Goal: Information Seeking & Learning: Learn about a topic

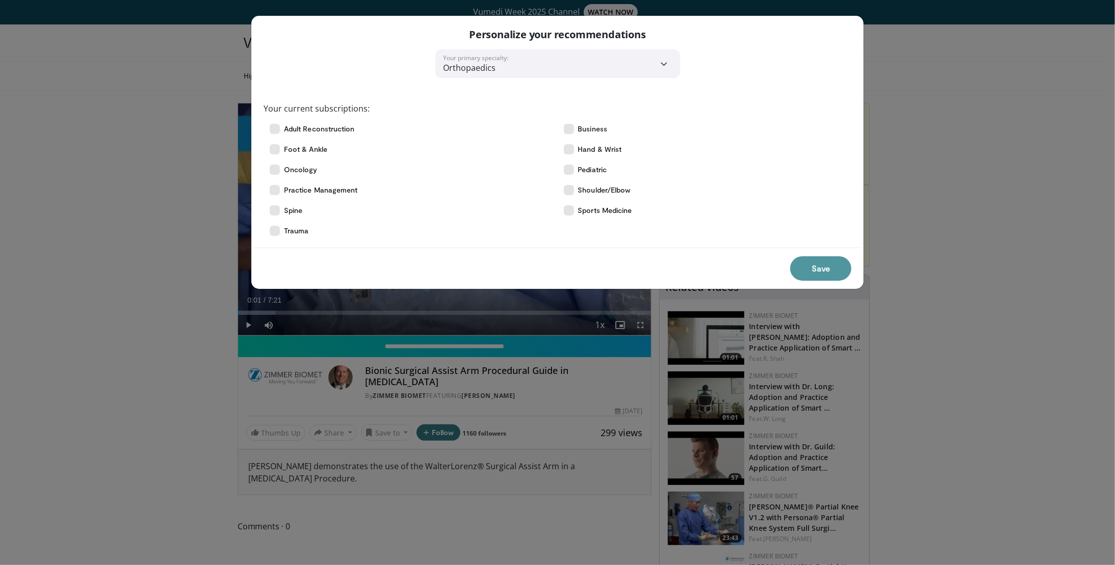
click at [838, 264] on button "Save" at bounding box center [820, 268] width 61 height 24
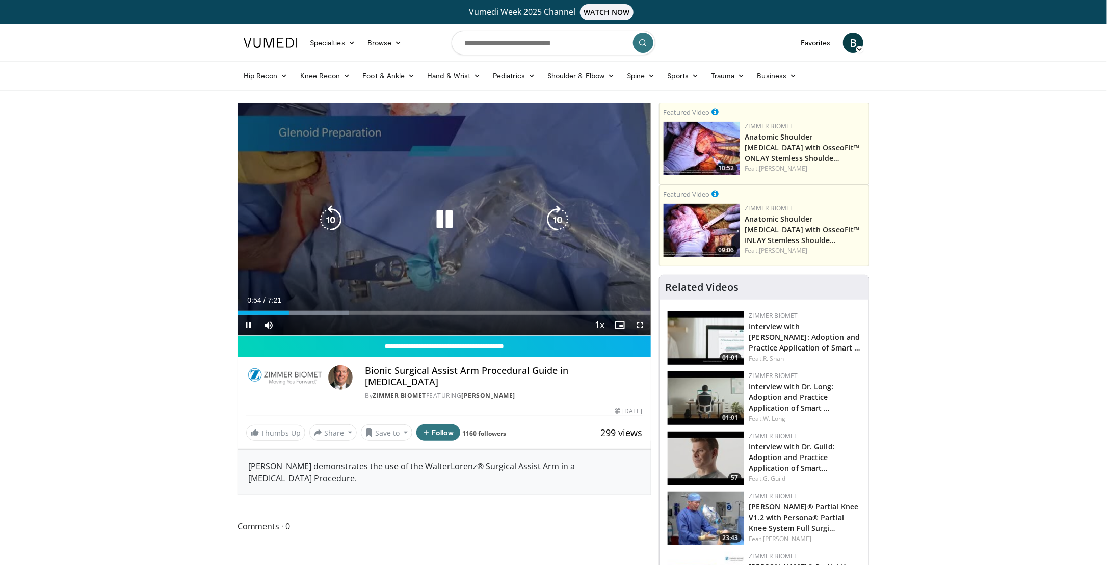
click at [437, 226] on icon "Video Player" at bounding box center [444, 219] width 29 height 29
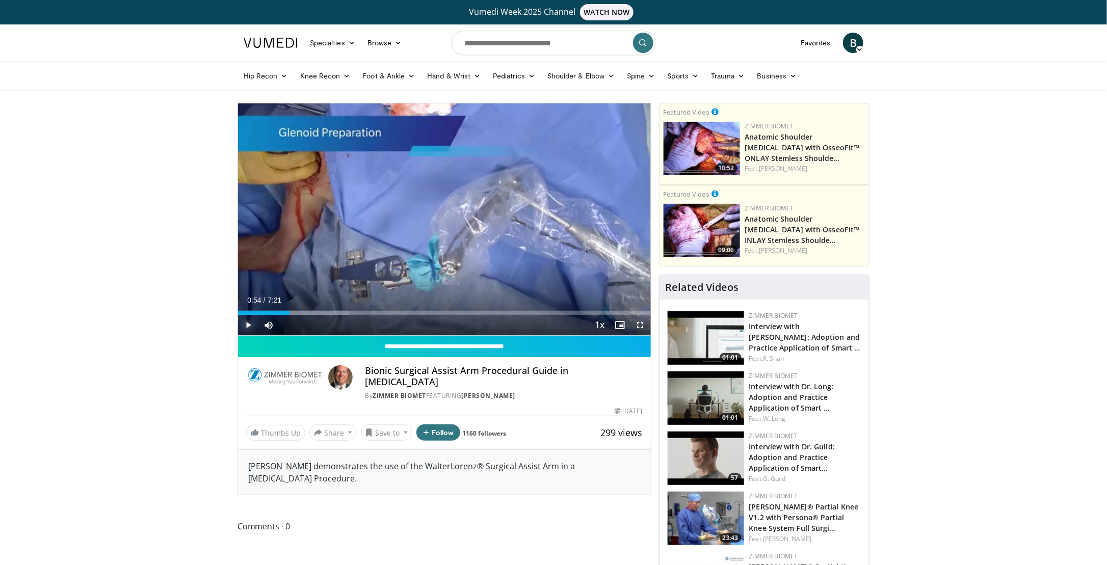
click at [243, 326] on span "Video Player" at bounding box center [248, 325] width 20 height 20
click at [282, 312] on div "Progress Bar" at bounding box center [282, 313] width 1 height 4
click at [264, 313] on div "Progress Bar" at bounding box center [264, 313] width 1 height 4
click at [249, 329] on video-js "**********" at bounding box center [444, 219] width 413 height 232
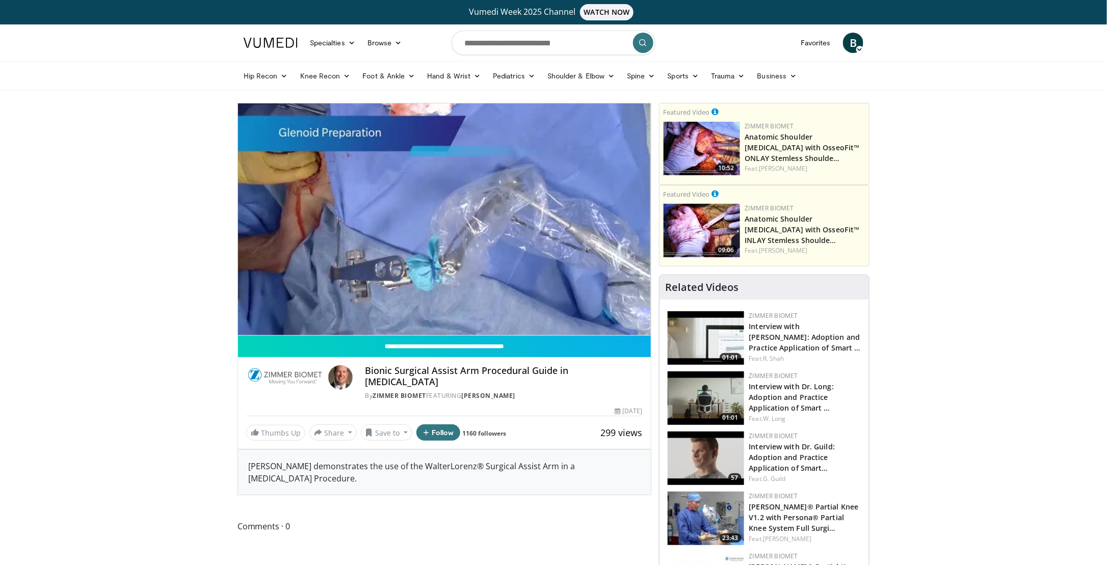
click at [249, 328] on div "10 seconds Tap to unmute" at bounding box center [444, 219] width 413 height 232
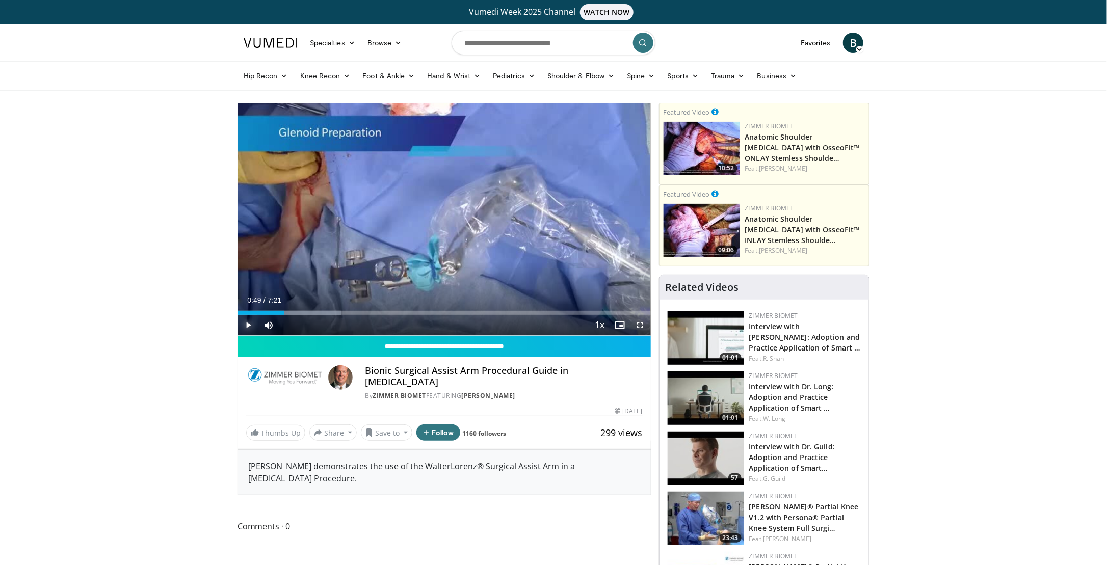
click at [249, 325] on span "Video Player" at bounding box center [248, 325] width 20 height 20
click at [249, 327] on span "Video Player" at bounding box center [248, 325] width 20 height 20
click at [248, 326] on span "Video Player" at bounding box center [248, 325] width 20 height 20
click at [249, 326] on span "Video Player" at bounding box center [248, 325] width 20 height 20
click at [250, 329] on span "Video Player" at bounding box center [248, 325] width 20 height 20
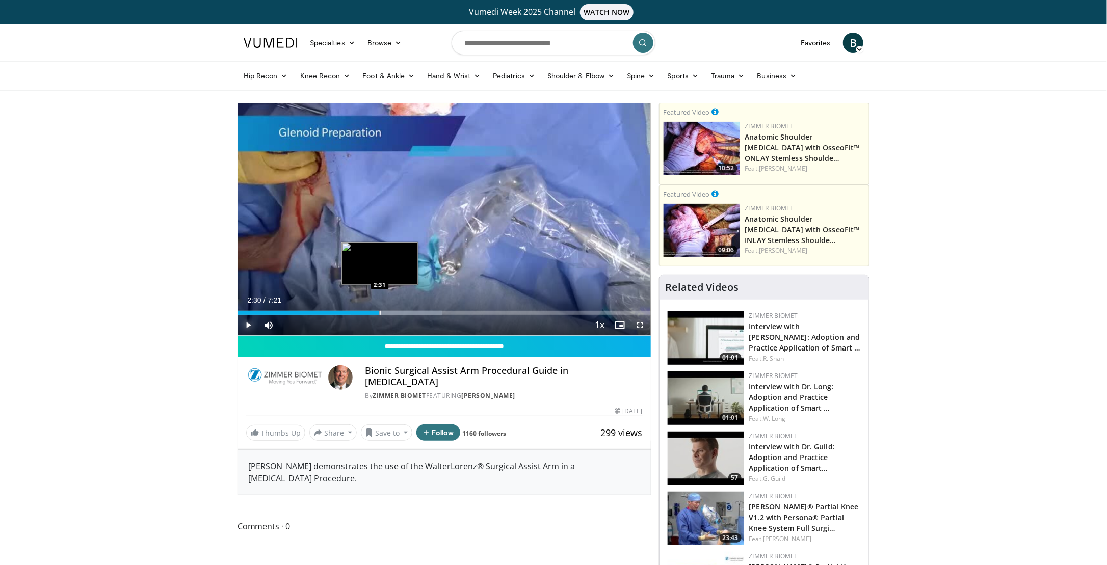
click at [379, 314] on div "Loaded : 49.43% 2:30 2:31" at bounding box center [444, 313] width 413 height 4
click at [393, 313] on div "Progress Bar" at bounding box center [393, 313] width 1 height 4
click at [403, 313] on div "Progress Bar" at bounding box center [403, 313] width 1 height 4
click at [408, 313] on div "Progress Bar" at bounding box center [408, 313] width 1 height 4
click at [414, 313] on div "Progress Bar" at bounding box center [414, 313] width 1 height 4
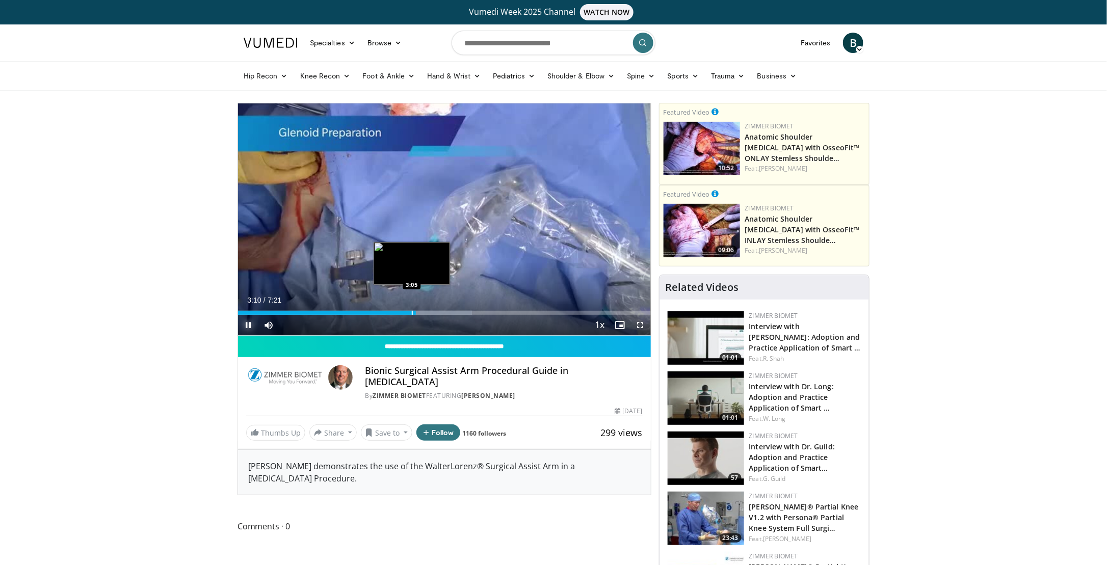
click at [411, 313] on div "Loaded : 56.70% 3:10 3:05" at bounding box center [444, 313] width 413 height 4
click at [246, 326] on span "Video Player" at bounding box center [248, 325] width 20 height 20
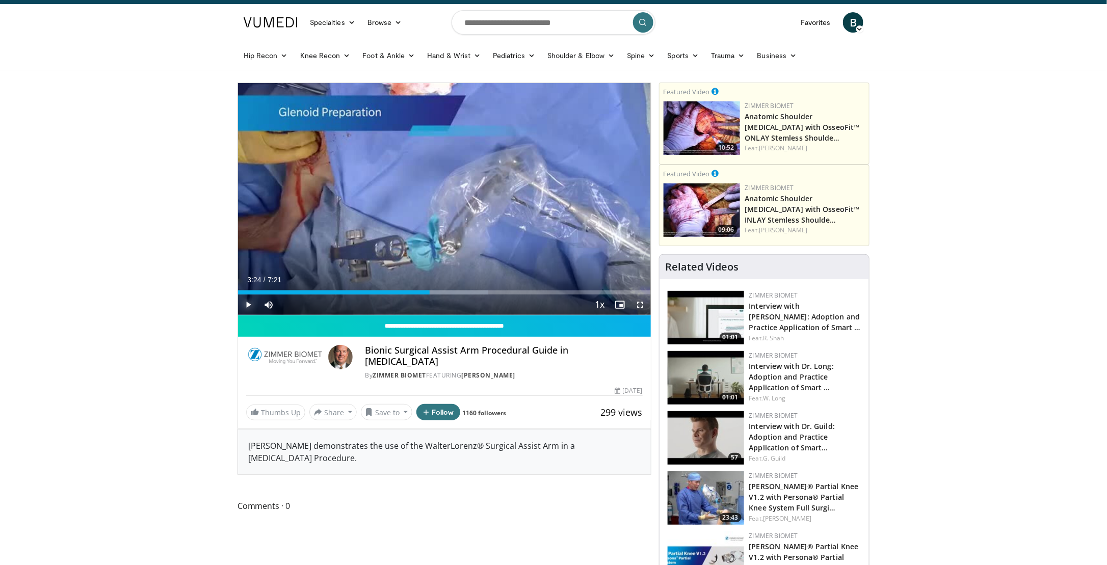
click at [246, 304] on span "Video Player" at bounding box center [248, 305] width 20 height 20
click at [247, 310] on span "Video Player" at bounding box center [248, 305] width 20 height 20
click at [244, 306] on span "Video Player" at bounding box center [248, 305] width 20 height 20
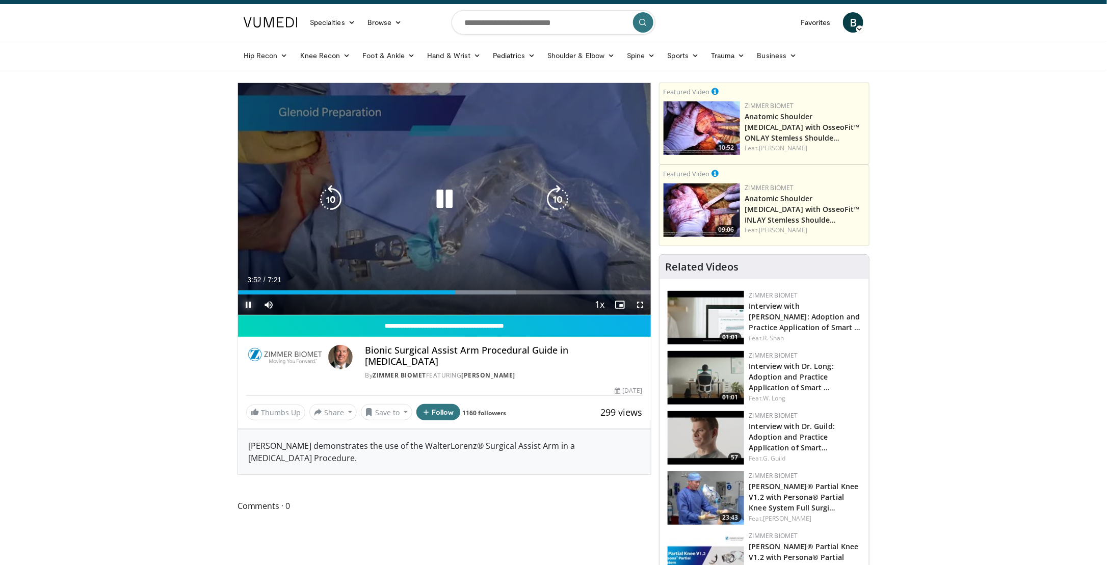
click at [247, 306] on span "Video Player" at bounding box center [248, 305] width 20 height 20
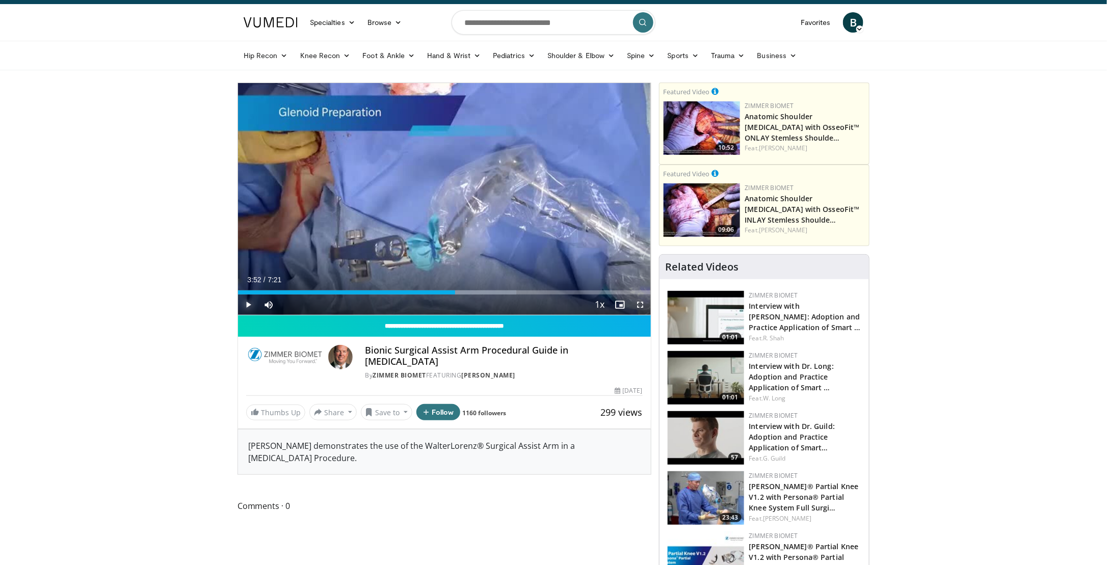
click at [247, 306] on span "Video Player" at bounding box center [248, 305] width 20 height 20
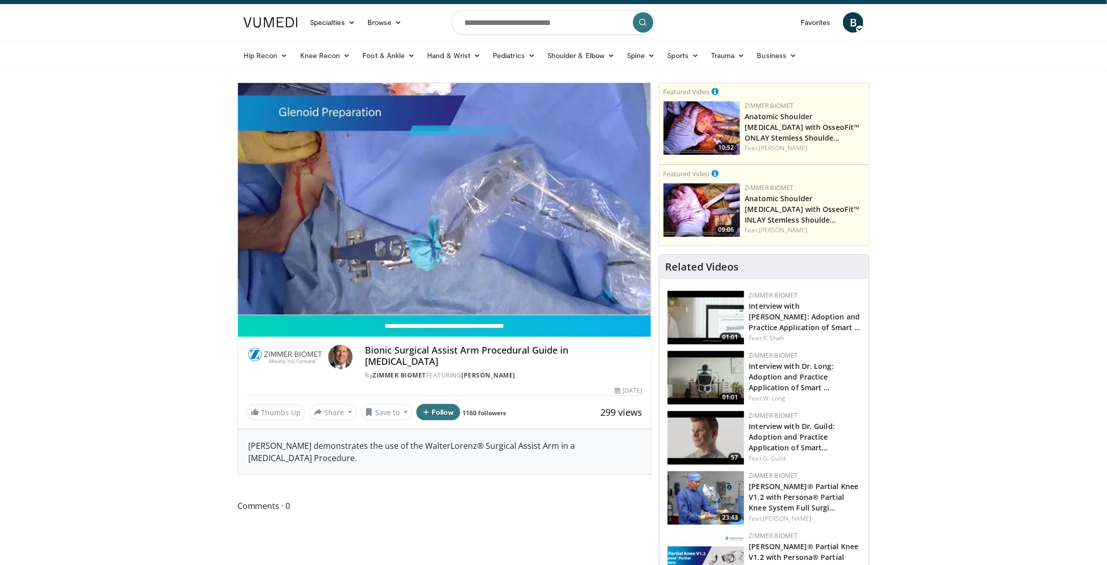
click at [247, 306] on div "10 seconds Tap to unmute" at bounding box center [444, 199] width 413 height 232
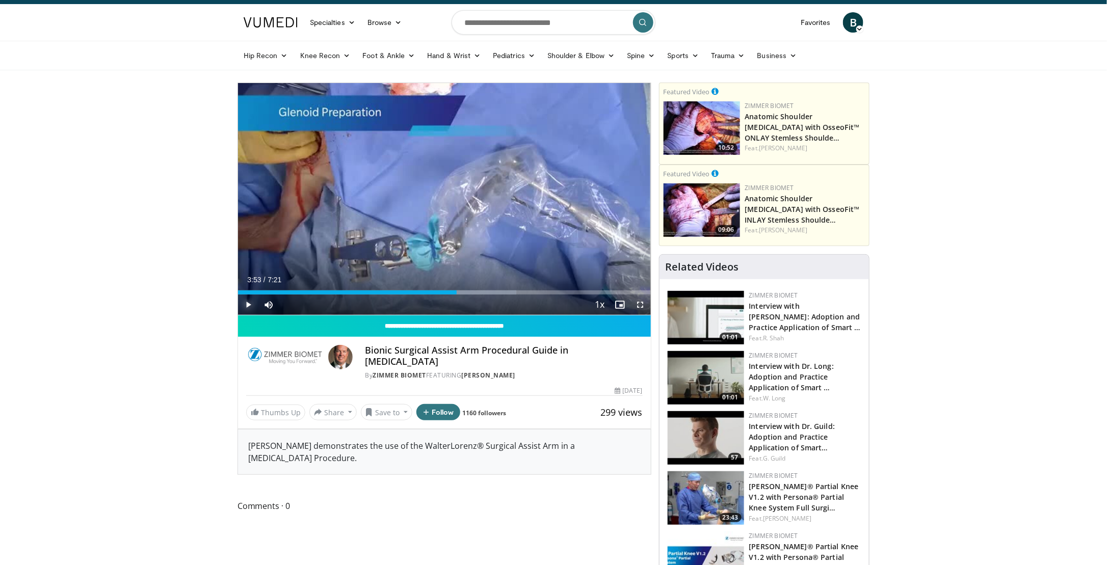
click at [250, 304] on span "Video Player" at bounding box center [248, 305] width 20 height 20
click at [439, 291] on div "Progress Bar" at bounding box center [439, 293] width 1 height 4
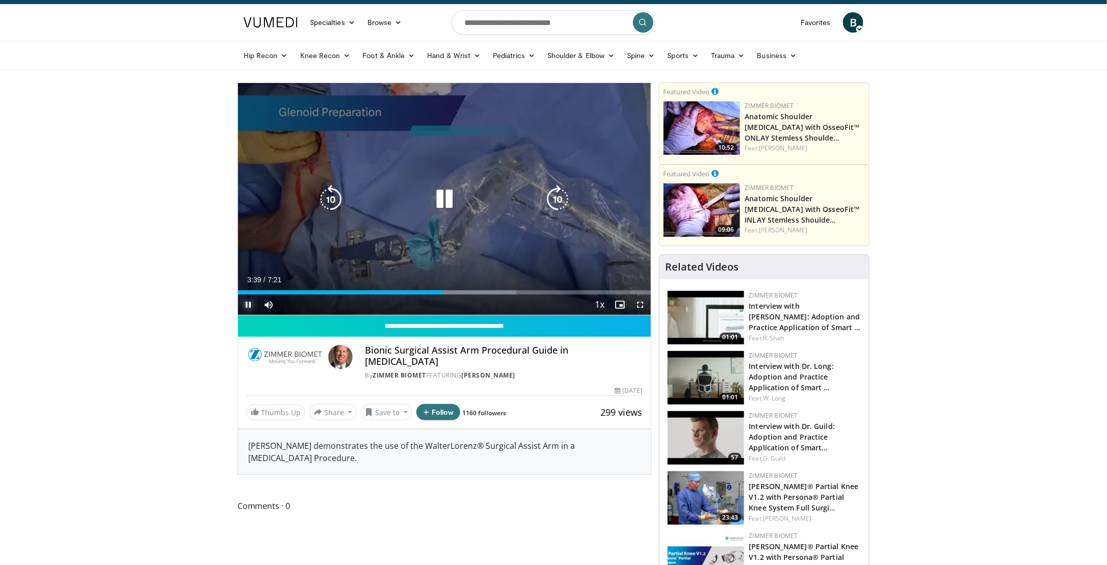
click at [249, 307] on span "Video Player" at bounding box center [248, 305] width 20 height 20
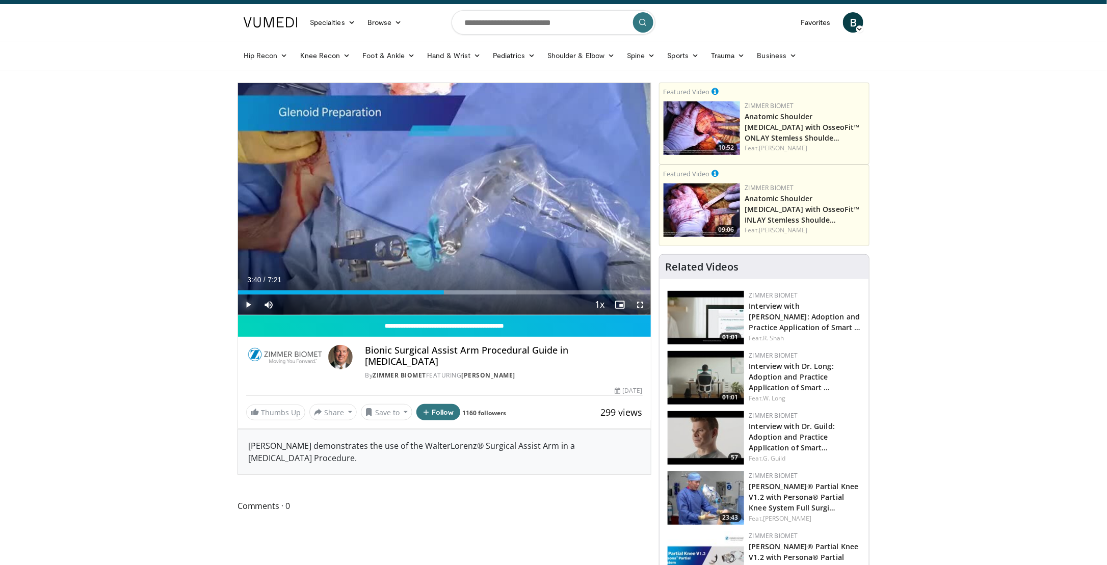
click at [248, 301] on span "Video Player" at bounding box center [248, 305] width 20 height 20
click at [520, 291] on div "Progress Bar" at bounding box center [520, 293] width 1 height 4
click at [528, 292] on div "Progress Bar" at bounding box center [528, 293] width 1 height 4
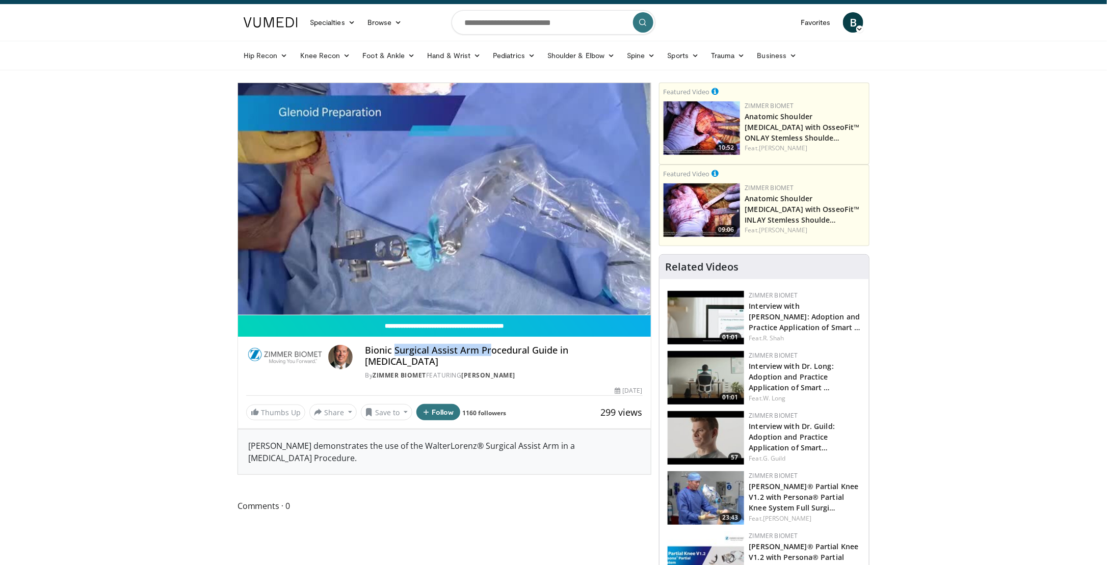
drag, startPoint x: 396, startPoint y: 350, endPoint x: 487, endPoint y: 352, distance: 91.3
click at [487, 352] on h4 "Bionic Surgical Assist Arm Procedural Guide in Total Shoulder Arthroplasty" at bounding box center [503, 356] width 277 height 22
click at [542, 30] on input "Search topics, interventions" at bounding box center [554, 22] width 204 height 24
type input "**********"
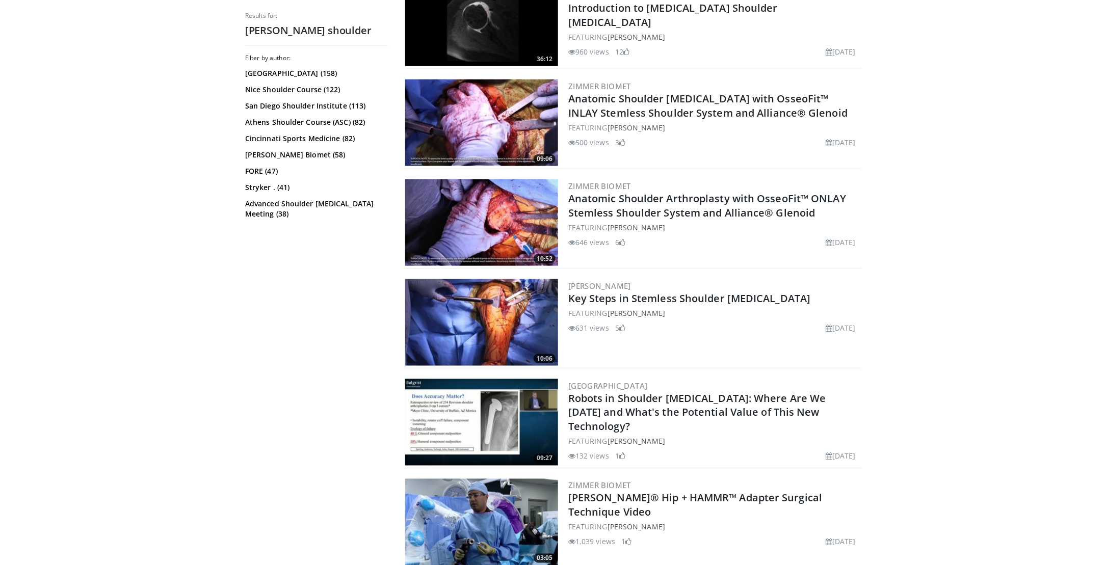
scroll to position [560, 0]
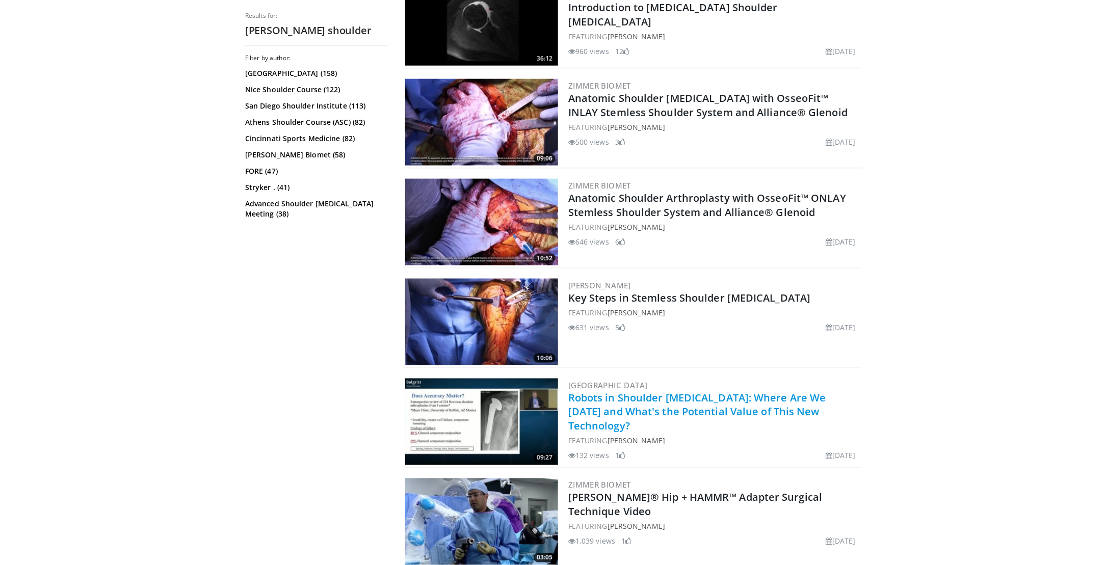
click at [747, 404] on link "Robots in Shoulder [MEDICAL_DATA]: Where Are We [DATE] and What's the Potential…" at bounding box center [697, 412] width 258 height 42
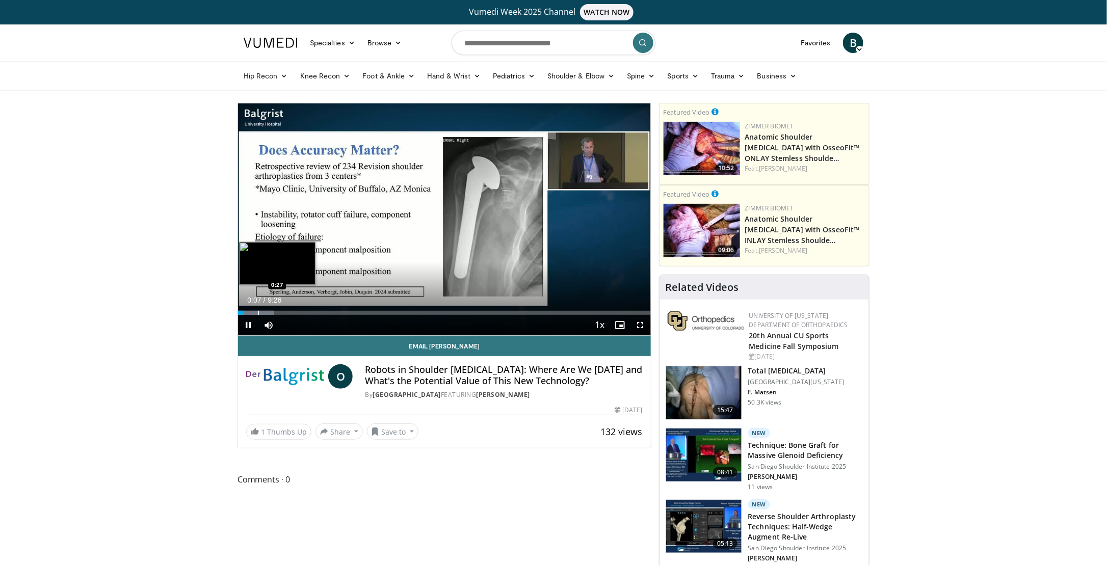
click at [257, 313] on div "Progress Bar" at bounding box center [256, 313] width 36 height 4
click at [288, 311] on div "Progress Bar" at bounding box center [288, 313] width 1 height 4
click at [307, 311] on div "Progress Bar" at bounding box center [307, 313] width 1 height 4
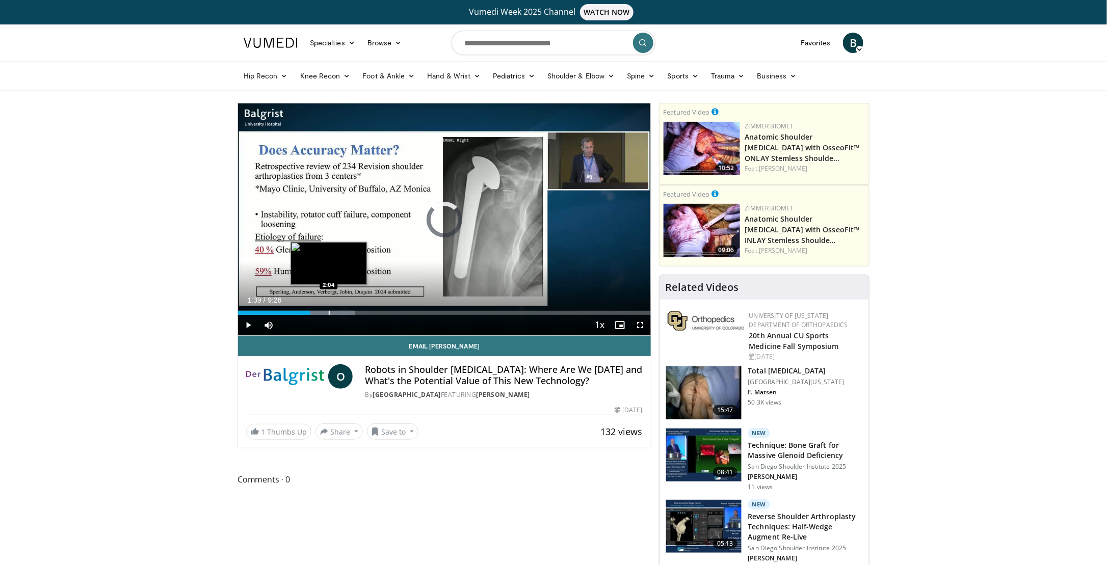
click at [329, 313] on div "Progress Bar" at bounding box center [329, 313] width 1 height 4
click at [347, 312] on div "Progress Bar" at bounding box center [347, 313] width 1 height 4
click at [362, 313] on div "Loaded : 37.10% 2:30 2:50" at bounding box center [444, 313] width 413 height 4
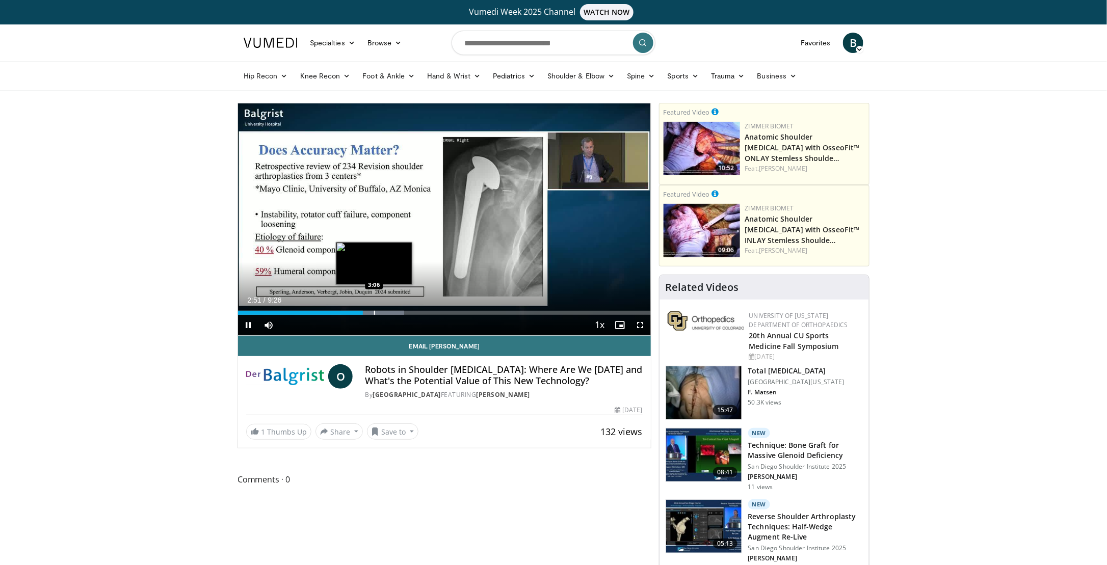
click at [374, 313] on div "Progress Bar" at bounding box center [374, 313] width 1 height 4
click at [386, 314] on div "Progress Bar" at bounding box center [386, 313] width 1 height 4
click at [396, 314] on div "Progress Bar" at bounding box center [396, 313] width 1 height 4
click at [412, 313] on div "Progress Bar" at bounding box center [412, 313] width 1 height 4
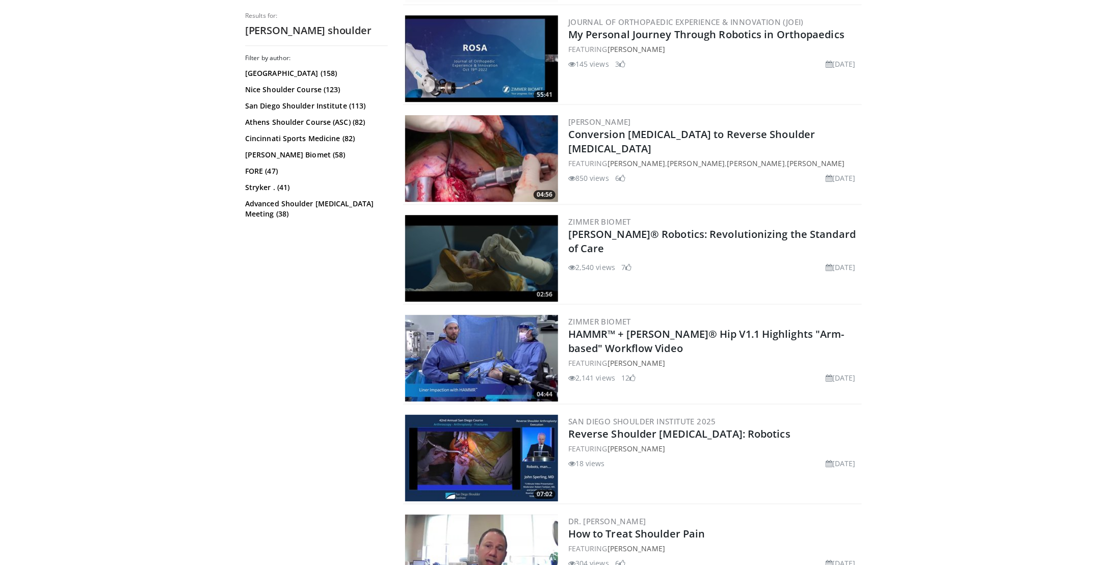
scroll to position [1324, 0]
click at [521, 448] on img at bounding box center [481, 457] width 153 height 87
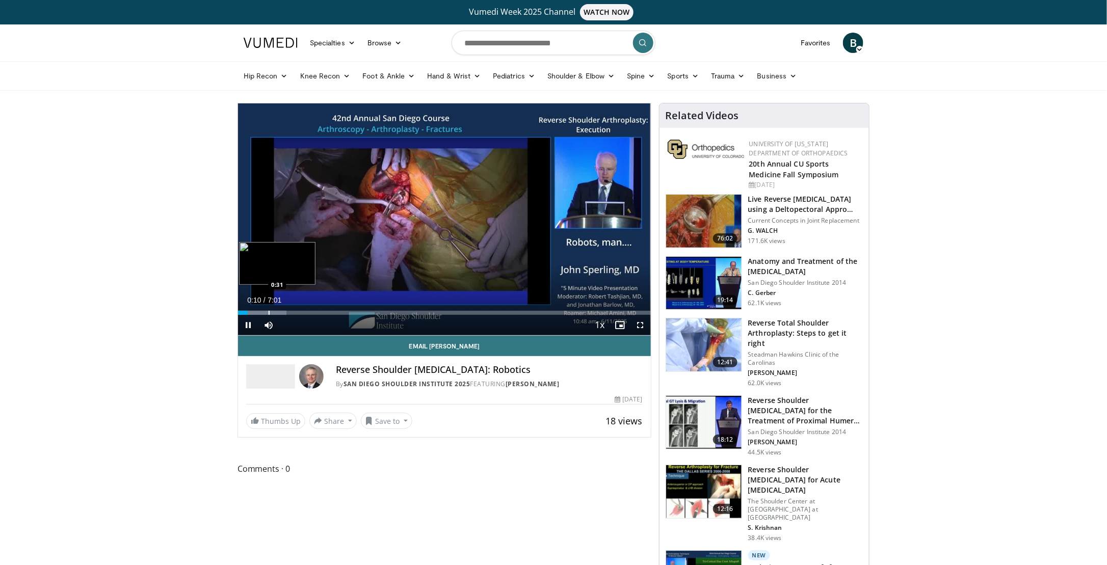
click at [269, 313] on div "Progress Bar" at bounding box center [269, 313] width 1 height 4
click at [286, 313] on div "Progress Bar" at bounding box center [286, 313] width 1 height 4
click at [302, 314] on div "Progress Bar" at bounding box center [302, 313] width 1 height 4
click at [313, 314] on video-js "**********" at bounding box center [444, 219] width 413 height 232
click at [327, 312] on div "Progress Bar" at bounding box center [327, 313] width 1 height 4
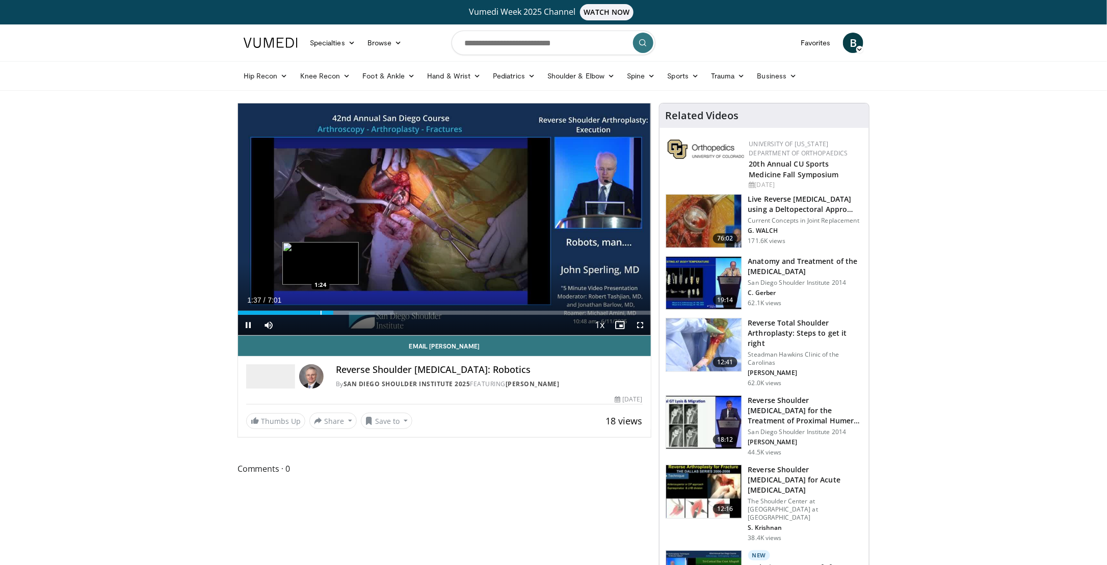
click at [321, 314] on div "Progress Bar" at bounding box center [321, 313] width 1 height 4
click at [341, 312] on div "Progress Bar" at bounding box center [341, 313] width 1 height 4
click at [350, 313] on div "Progress Bar" at bounding box center [350, 313] width 1 height 4
click at [363, 311] on video-js "**********" at bounding box center [444, 219] width 413 height 232
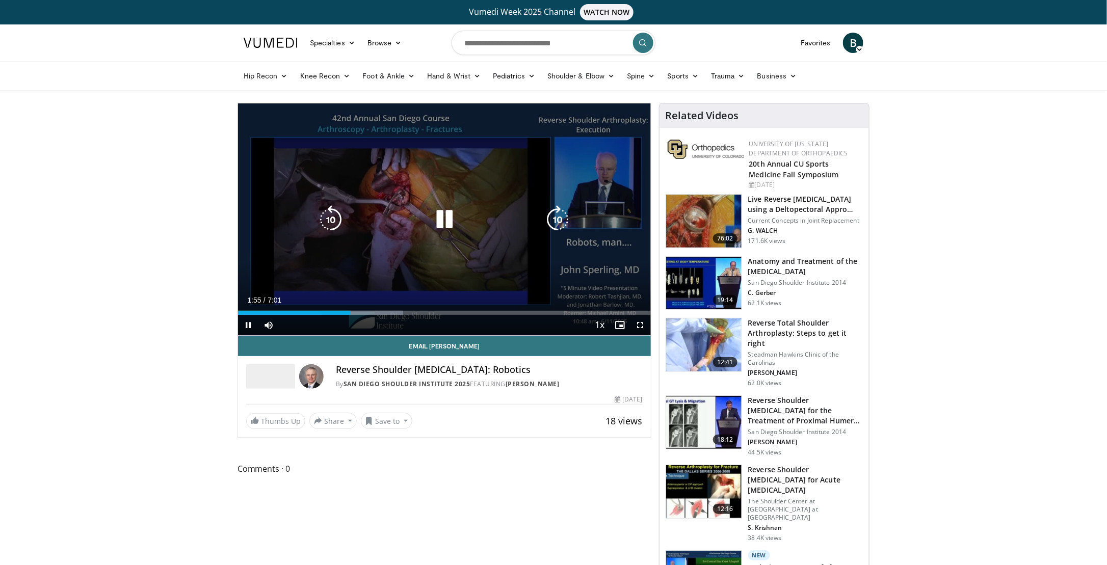
click at [369, 311] on div "Loaded : 39.97% 1:55 2:07" at bounding box center [444, 313] width 413 height 4
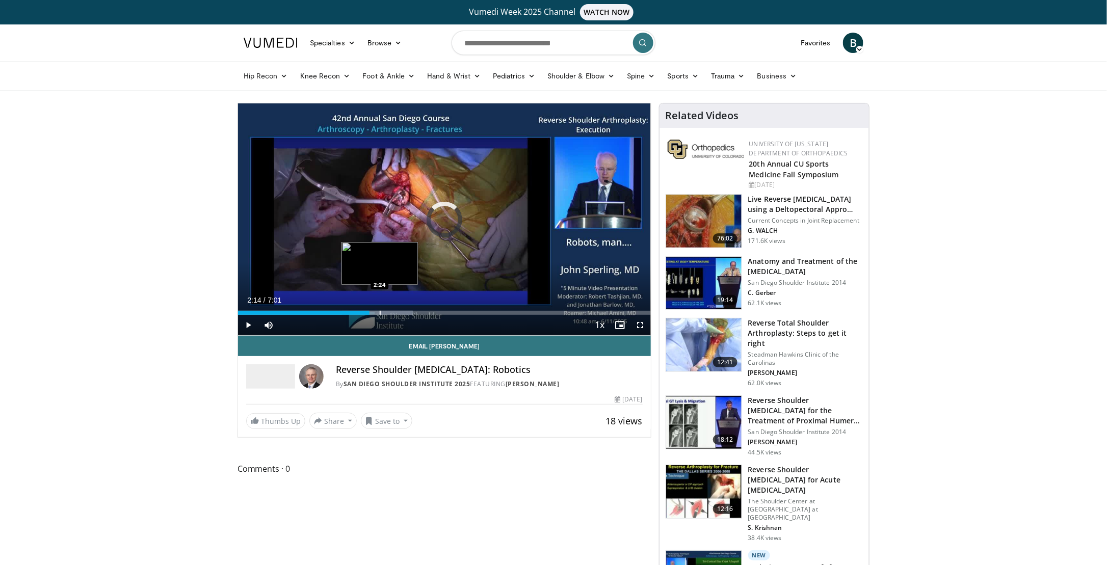
click at [380, 312] on div "Progress Bar" at bounding box center [380, 313] width 1 height 4
click at [390, 314] on div "Loaded : 54.09% 2:41 2:36" at bounding box center [444, 313] width 413 height 4
click at [246, 328] on span "Video Player" at bounding box center [248, 325] width 20 height 20
click at [245, 322] on span "Video Player" at bounding box center [248, 325] width 20 height 20
click at [398, 313] on div "Progress Bar" at bounding box center [398, 313] width 1 height 4
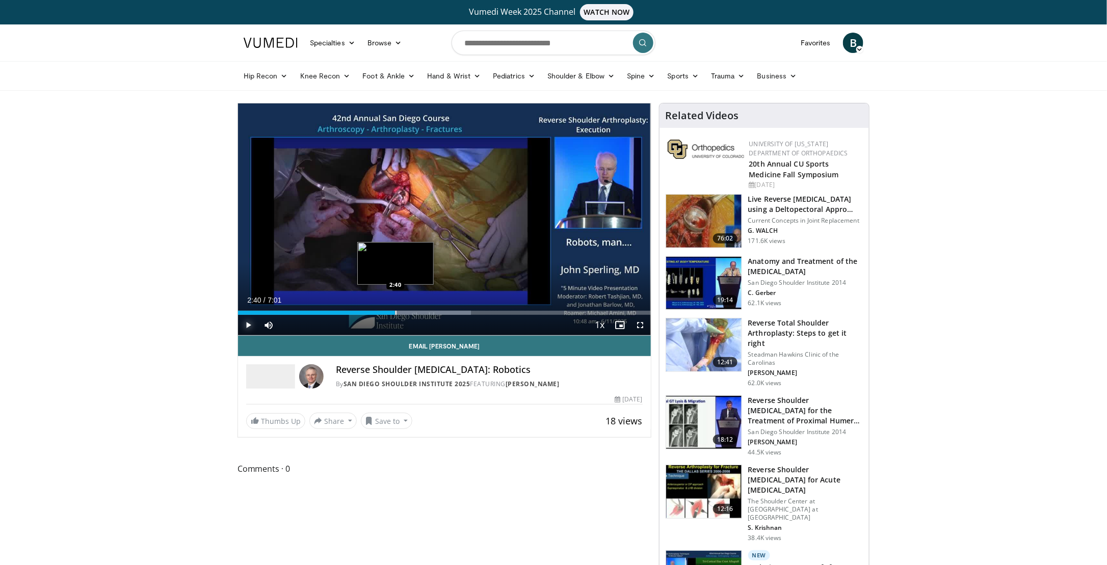
click at [394, 313] on div "Loaded : 56.44% 2:44 2:40" at bounding box center [444, 313] width 413 height 4
click at [394, 314] on div "Progress Bar" at bounding box center [394, 313] width 1 height 4
click at [245, 328] on span "Video Player" at bounding box center [248, 325] width 20 height 20
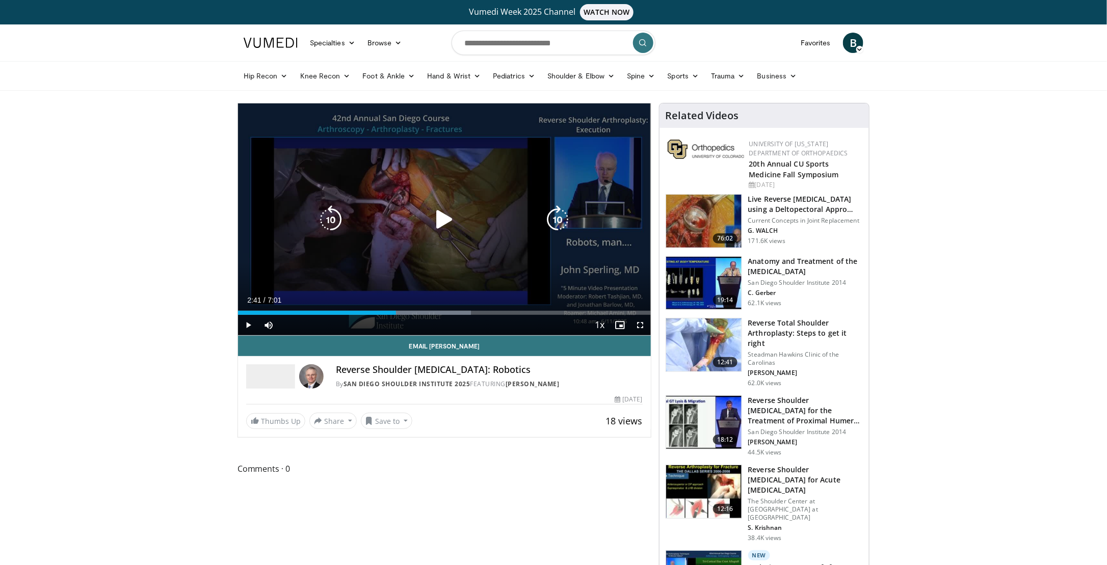
click at [444, 222] on icon "Video Player" at bounding box center [444, 219] width 29 height 29
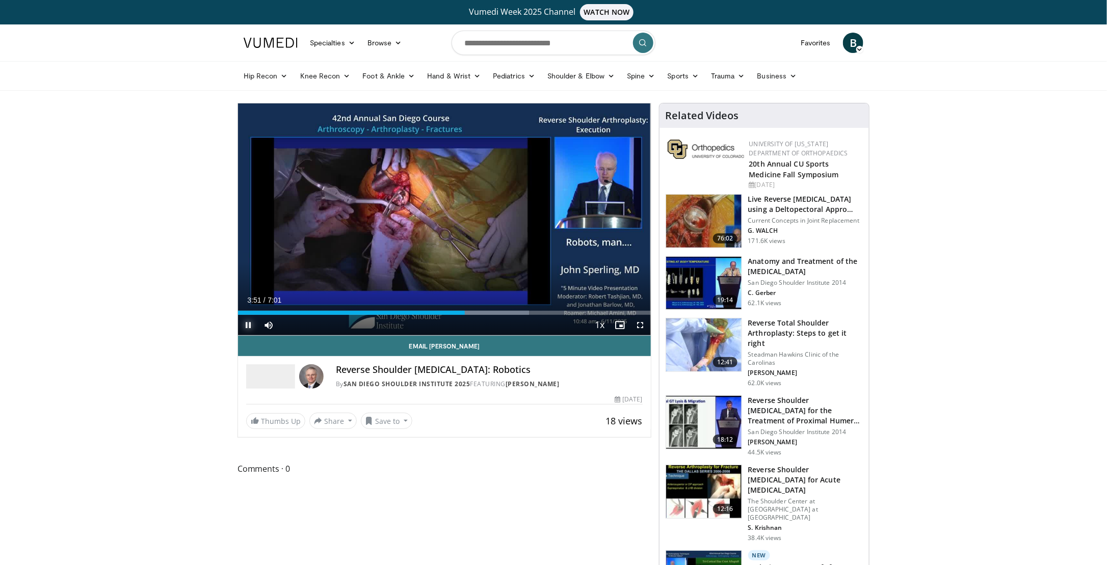
click at [251, 327] on span "Video Player" at bounding box center [248, 325] width 20 height 20
click at [473, 312] on div "Progress Bar" at bounding box center [473, 313] width 1 height 4
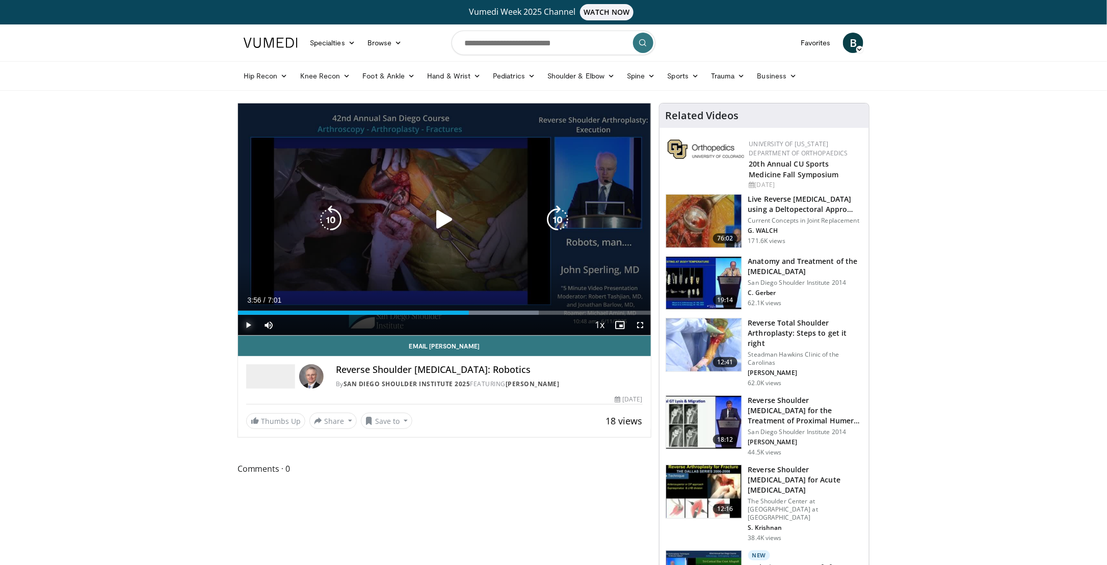
click at [469, 313] on div "3:56" at bounding box center [353, 313] width 231 height 4
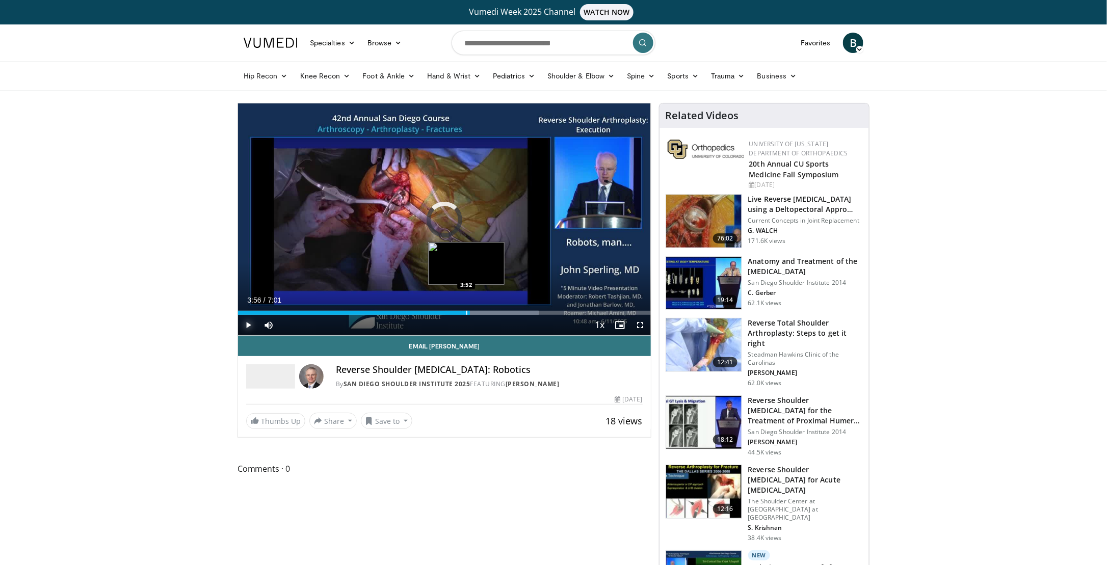
click at [466, 313] on div "Loaded : 72.90% 3:56 3:52" at bounding box center [444, 313] width 413 height 4
click at [456, 313] on div "Loaded : 72.90% 3:55 3:43" at bounding box center [444, 313] width 413 height 4
click at [250, 326] on span "Video Player" at bounding box center [248, 325] width 20 height 20
click at [246, 327] on span "Video Player" at bounding box center [248, 325] width 20 height 20
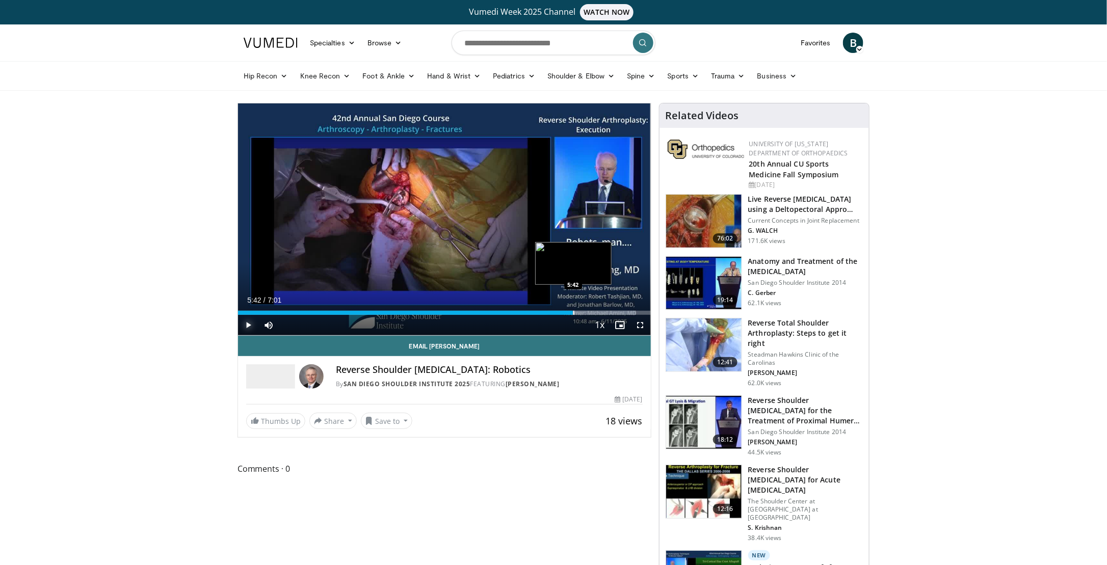
click at [573, 314] on div "Loaded : 96.43% 5:42 5:42" at bounding box center [444, 313] width 413 height 4
click at [568, 314] on div "Progress Bar" at bounding box center [568, 313] width 1 height 4
drag, startPoint x: 250, startPoint y: 327, endPoint x: 253, endPoint y: 332, distance: 5.9
click at [250, 327] on span "Video Player" at bounding box center [248, 325] width 20 height 20
click at [247, 326] on span "Video Player" at bounding box center [248, 325] width 20 height 20
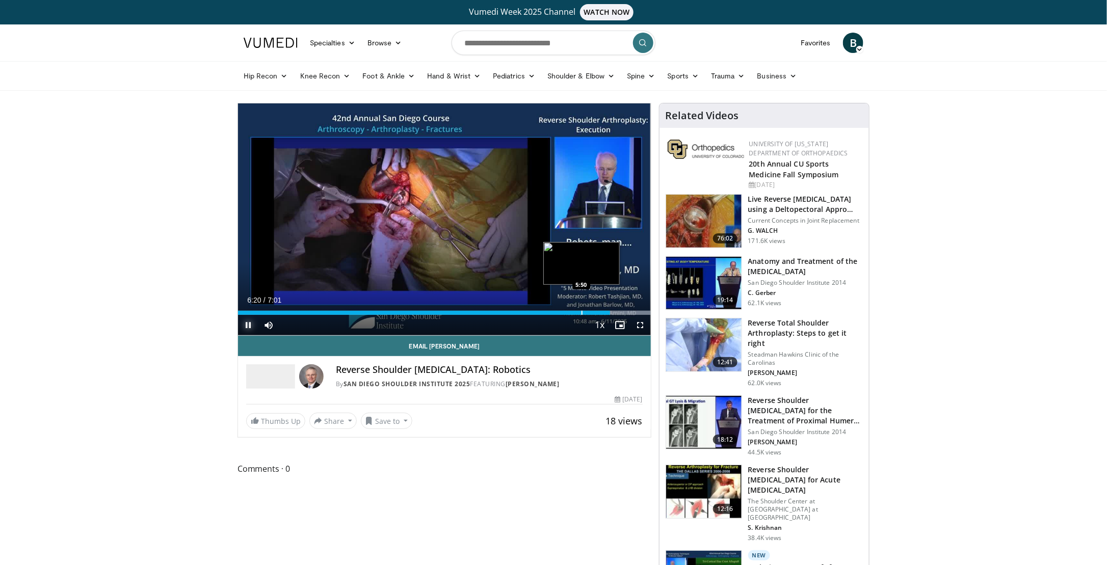
click at [582, 312] on div "Progress Bar" at bounding box center [582, 313] width 1 height 4
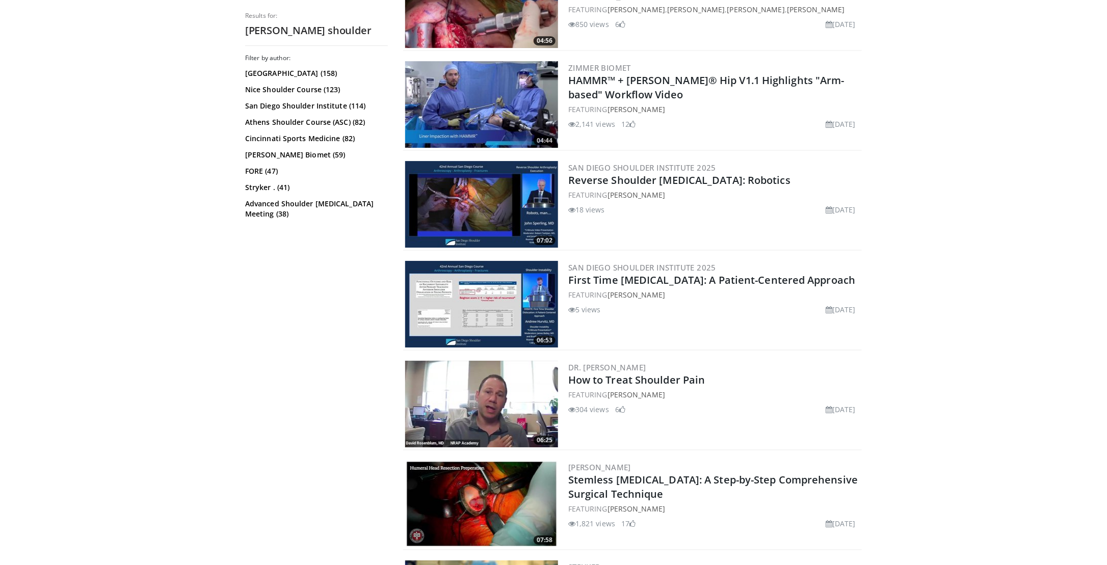
scroll to position [1578, 0]
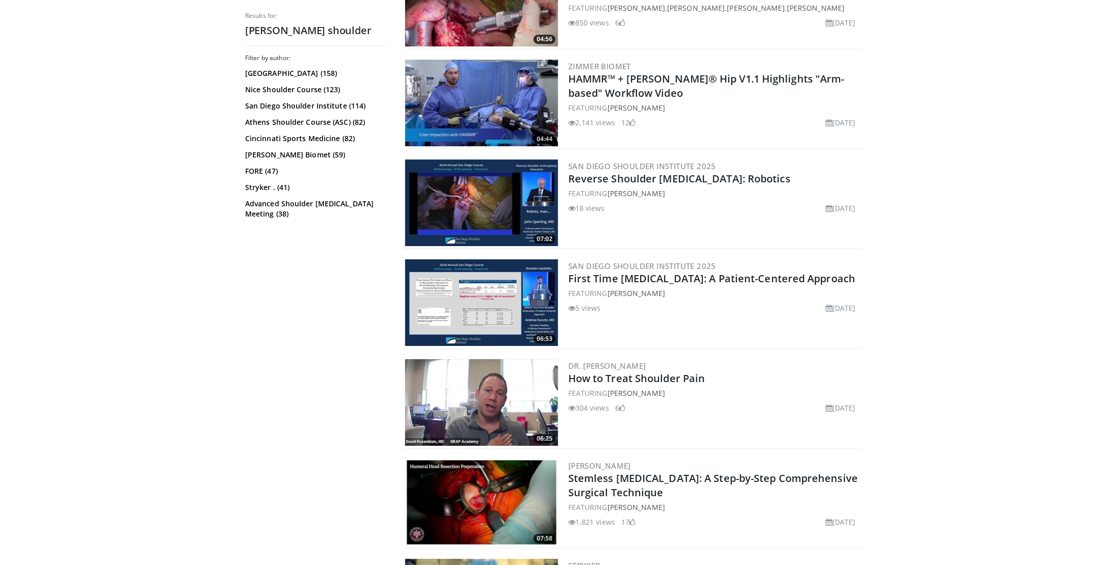
click at [490, 305] on img at bounding box center [481, 302] width 153 height 87
click at [683, 275] on link "First Time [MEDICAL_DATA]: A Patient-Centered Approach" at bounding box center [711, 279] width 287 height 14
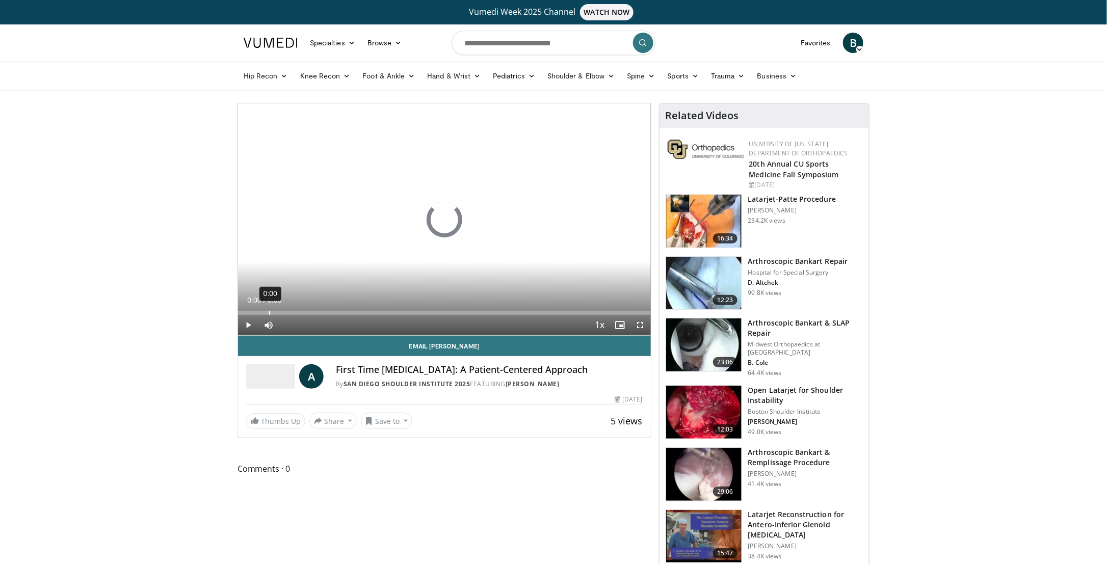
click at [269, 312] on div "0:00" at bounding box center [269, 313] width 1 height 4
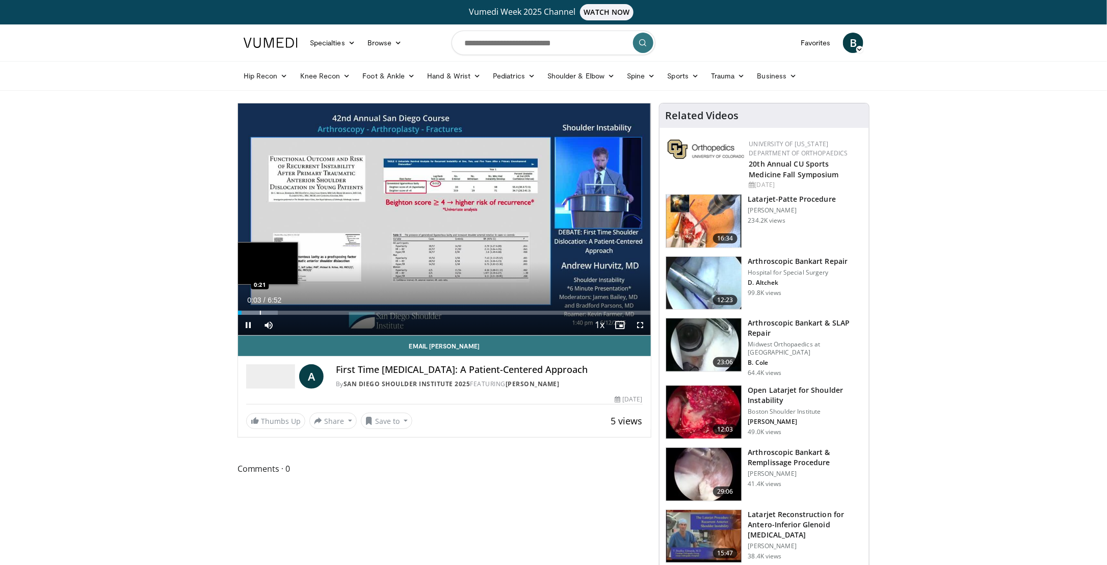
click at [260, 314] on div "Progress Bar" at bounding box center [260, 313] width 1 height 4
click at [278, 312] on div "Loaded : 12.00% 0:22 0:42" at bounding box center [444, 313] width 413 height 4
click at [296, 312] on div "Progress Bar" at bounding box center [296, 313] width 1 height 4
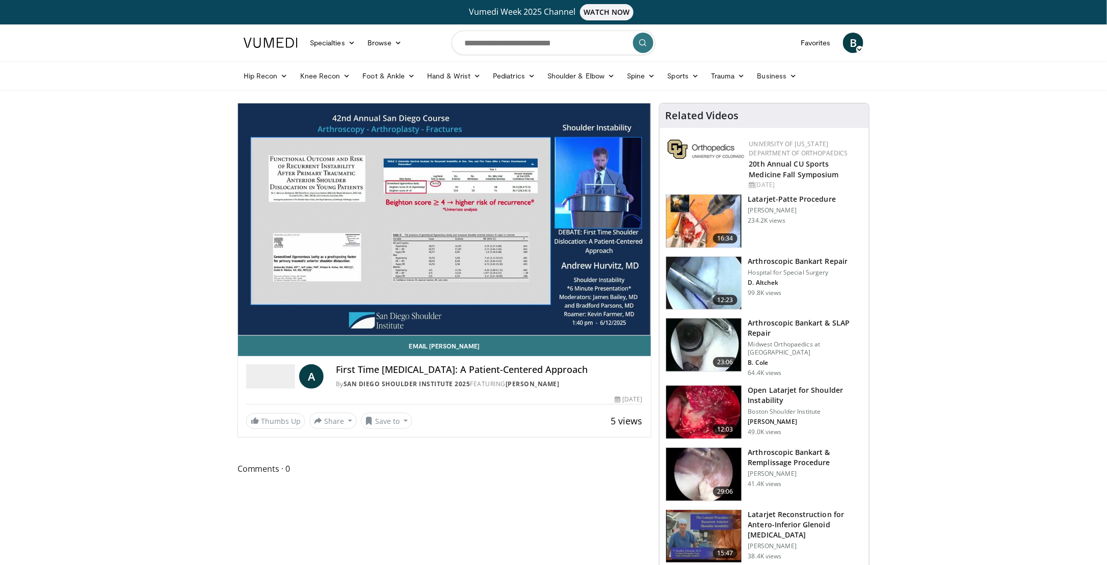
click at [320, 312] on div "10 seconds Tap to unmute" at bounding box center [444, 219] width 413 height 232
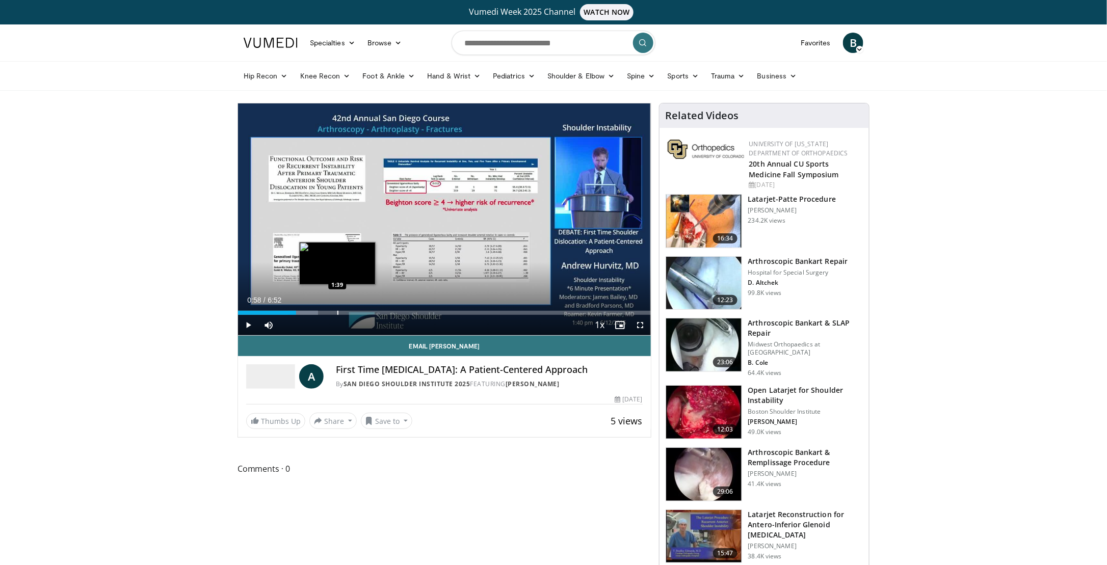
click at [337, 313] on div "Progress Bar" at bounding box center [337, 313] width 1 height 4
click at [251, 326] on span "Video Player" at bounding box center [248, 325] width 20 height 20
click at [360, 312] on div "Progress Bar" at bounding box center [360, 313] width 1 height 4
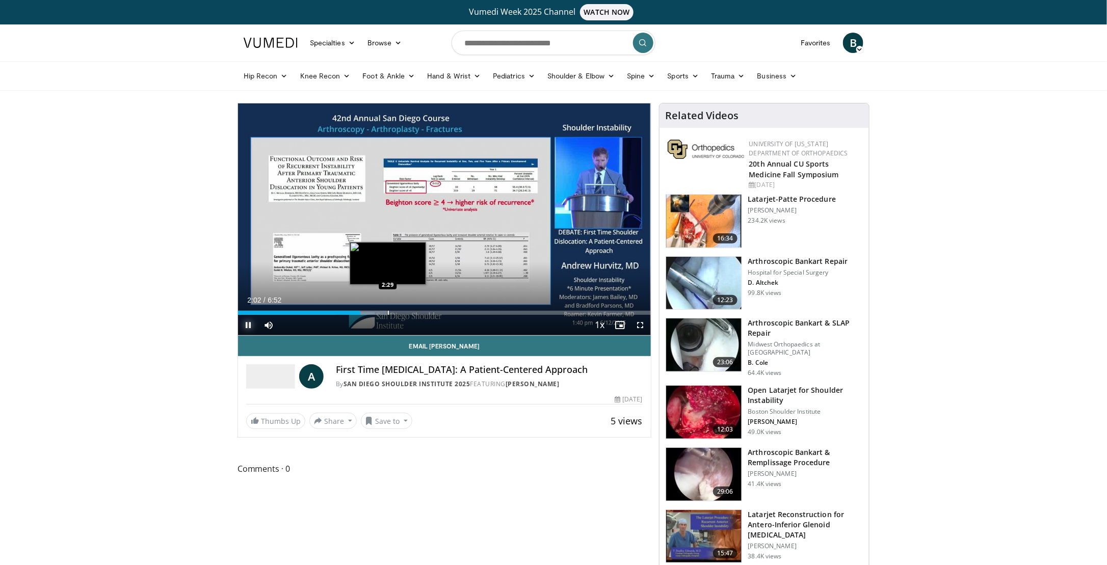
click at [388, 311] on div "Progress Bar" at bounding box center [388, 313] width 1 height 4
click at [418, 314] on div "Progress Bar" at bounding box center [418, 313] width 1 height 4
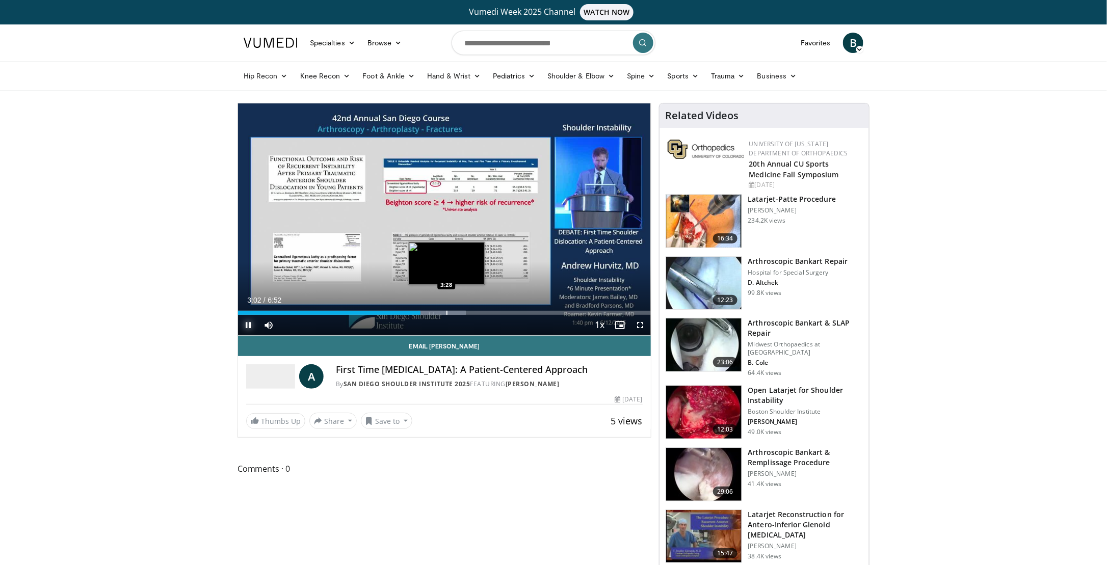
click at [446, 313] on div "Progress Bar" at bounding box center [446, 313] width 1 height 4
click at [471, 313] on div "Progress Bar" at bounding box center [471, 313] width 1 height 4
click at [510, 315] on div "Current Time 3:53 / Duration 6:52 Pause Skip Backward Skip Forward Mute 82% Loa…" at bounding box center [444, 325] width 413 height 20
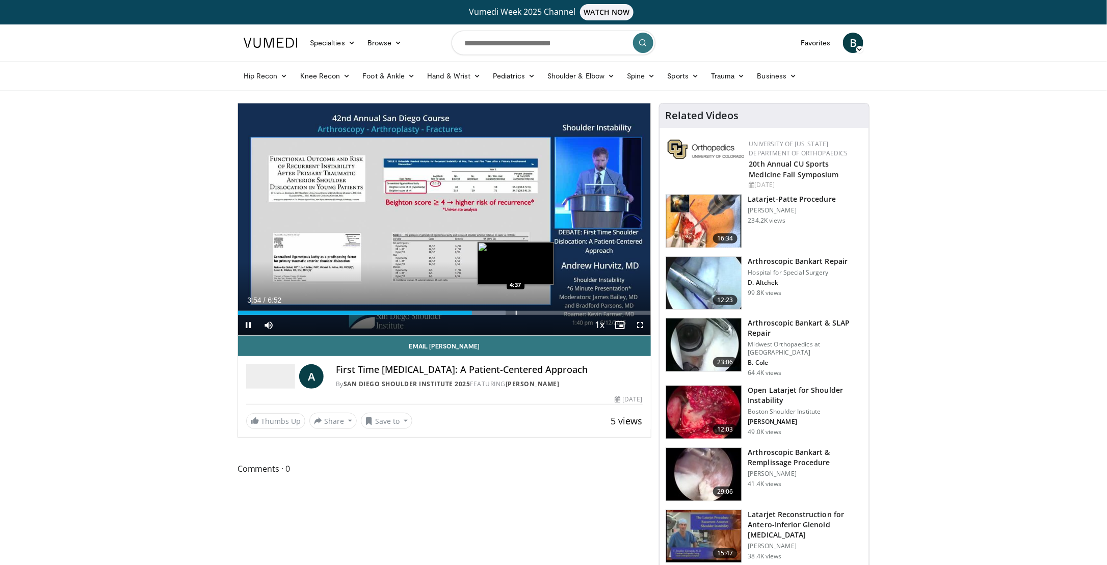
click at [517, 313] on div "Progress Bar" at bounding box center [516, 313] width 1 height 4
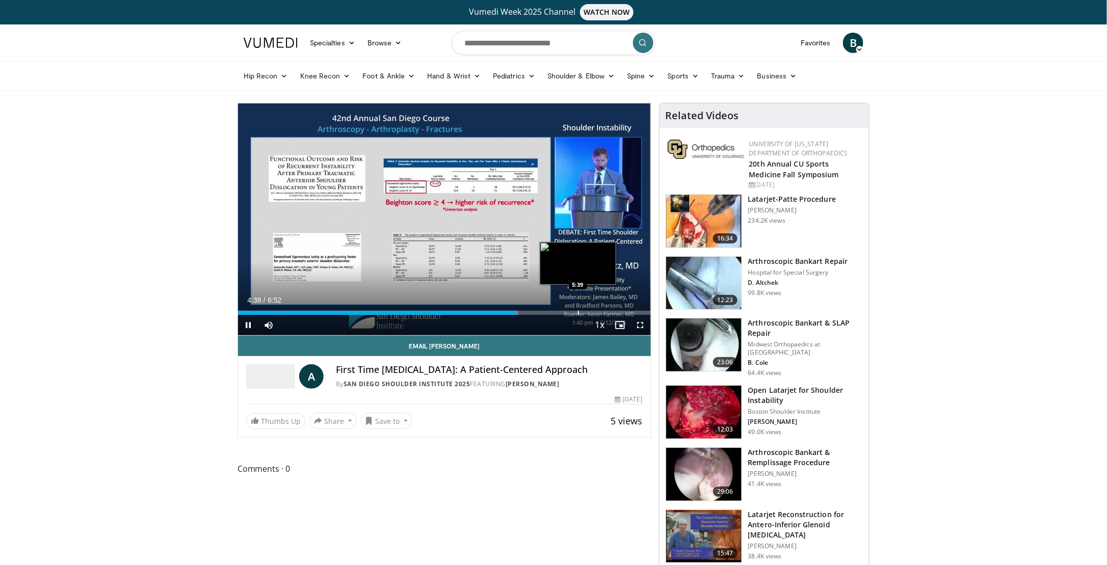
click at [578, 312] on div "Progress Bar" at bounding box center [578, 313] width 1 height 4
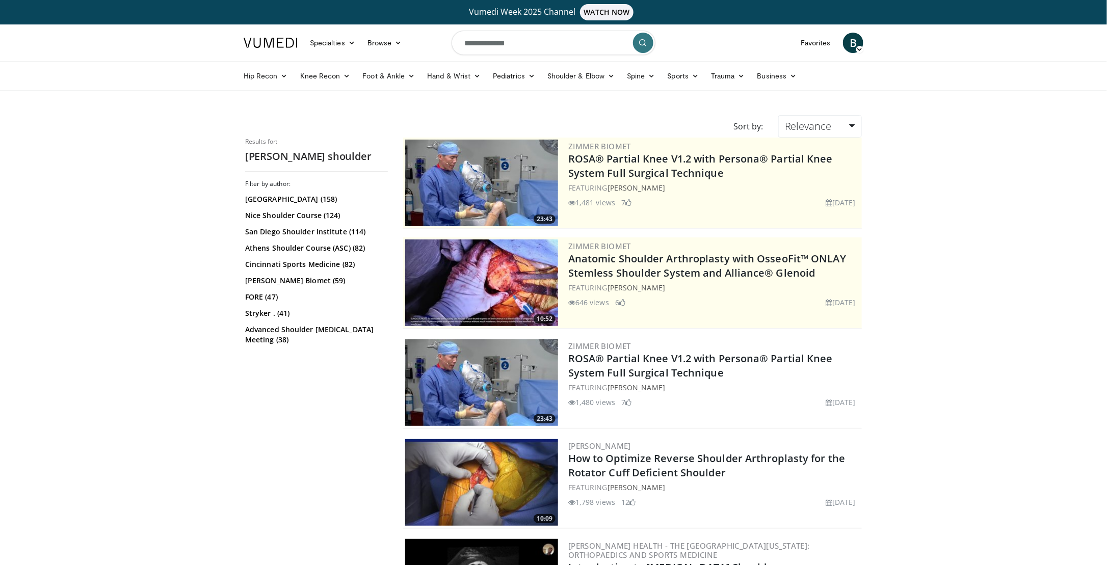
click at [537, 38] on input "**********" at bounding box center [554, 43] width 204 height 24
type input "*"
type input "**********"
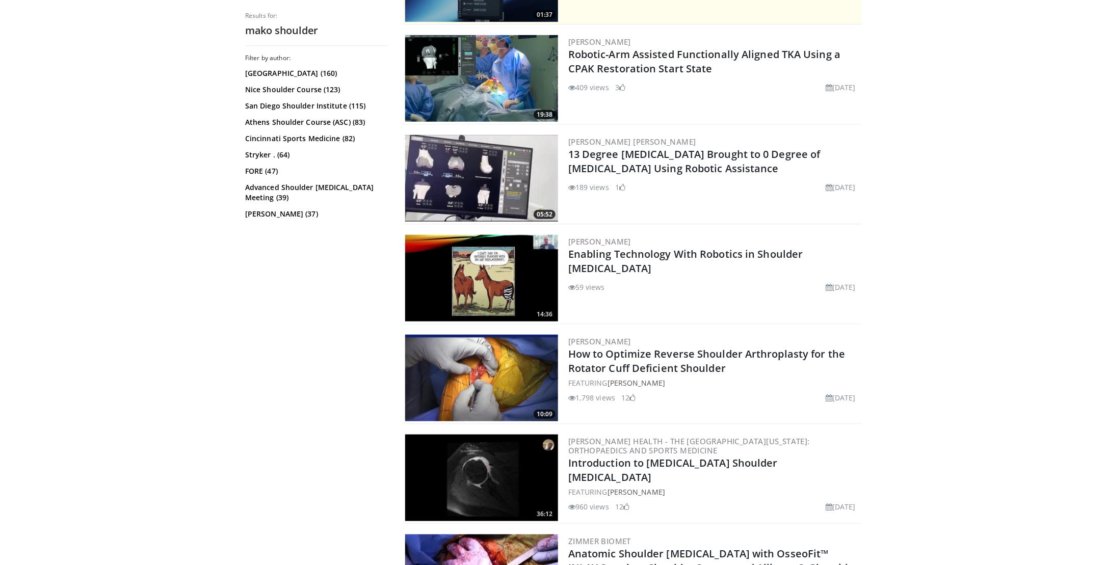
scroll to position [305, 0]
click at [466, 396] on img at bounding box center [481, 377] width 153 height 87
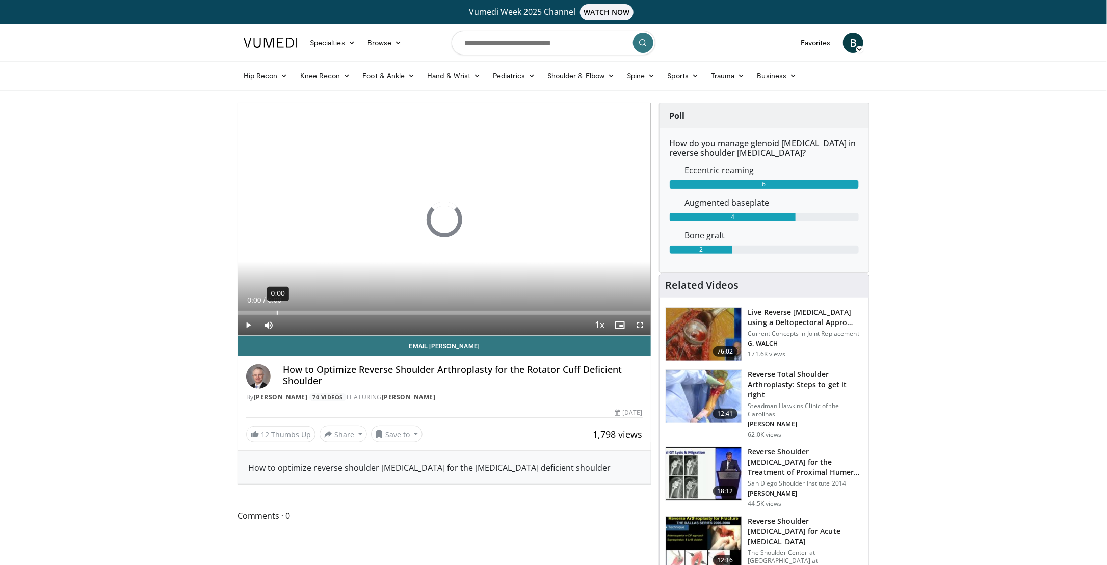
click at [276, 311] on div "Loaded : 0% 0:00 0:00" at bounding box center [444, 313] width 413 height 4
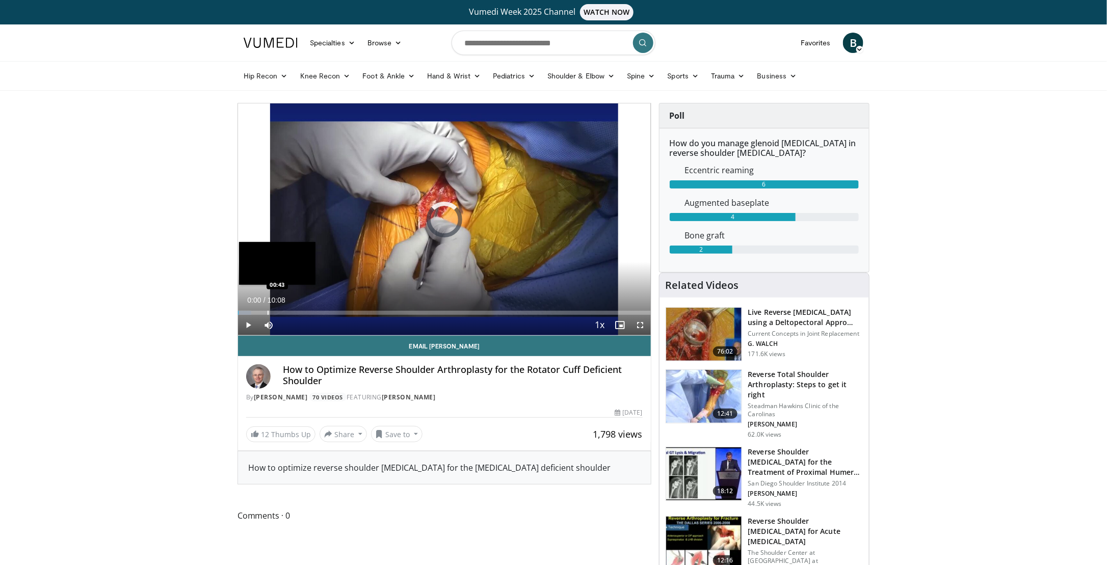
click at [268, 313] on div "Progress Bar" at bounding box center [268, 313] width 1 height 4
click at [279, 312] on div "Progress Bar" at bounding box center [279, 313] width 1 height 4
click at [302, 311] on div "Progress Bar" at bounding box center [302, 313] width 1 height 4
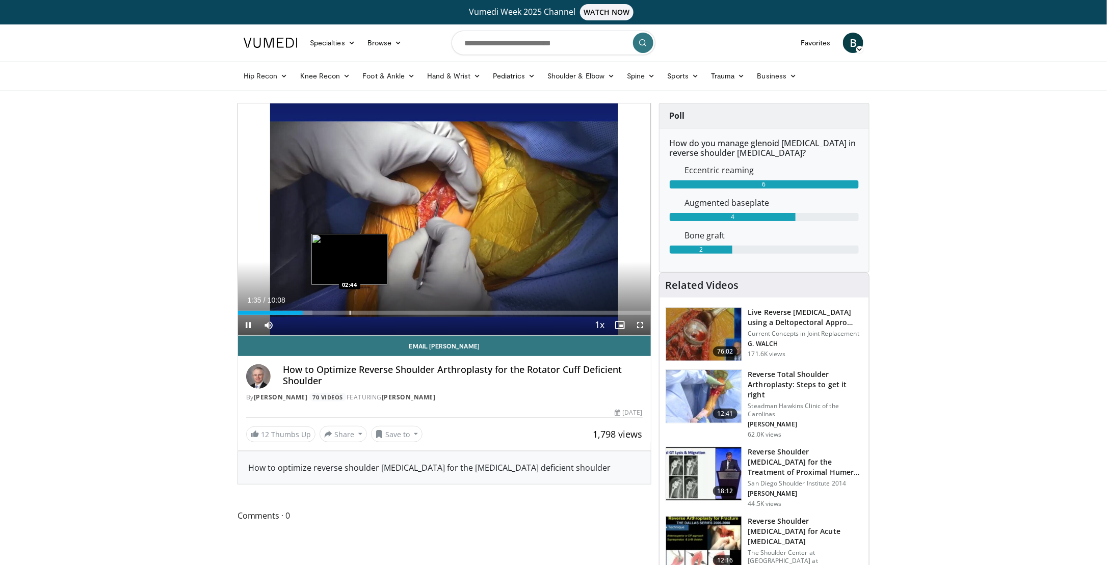
click at [349, 311] on div "Loaded : 18.03% 01:35 02:44" at bounding box center [444, 313] width 413 height 4
click at [374, 310] on div "Loaded : 31.21% 02:44 03:20" at bounding box center [444, 310] width 413 height 10
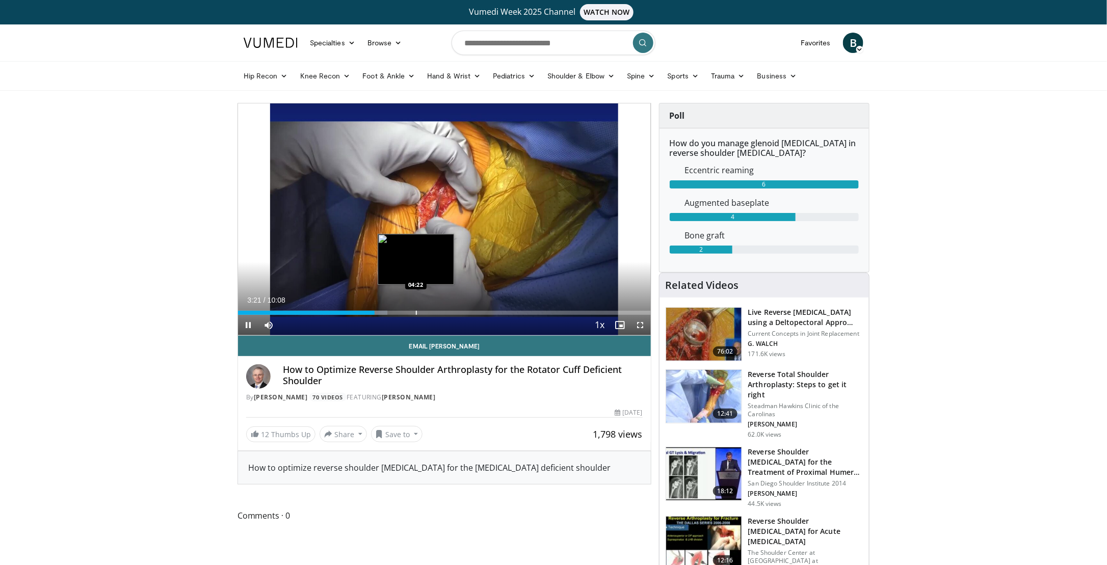
click at [416, 311] on div "Progress Bar" at bounding box center [416, 313] width 1 height 4
click at [250, 323] on span "Video Player" at bounding box center [248, 325] width 20 height 20
click at [245, 330] on span "Video Player" at bounding box center [248, 325] width 20 height 20
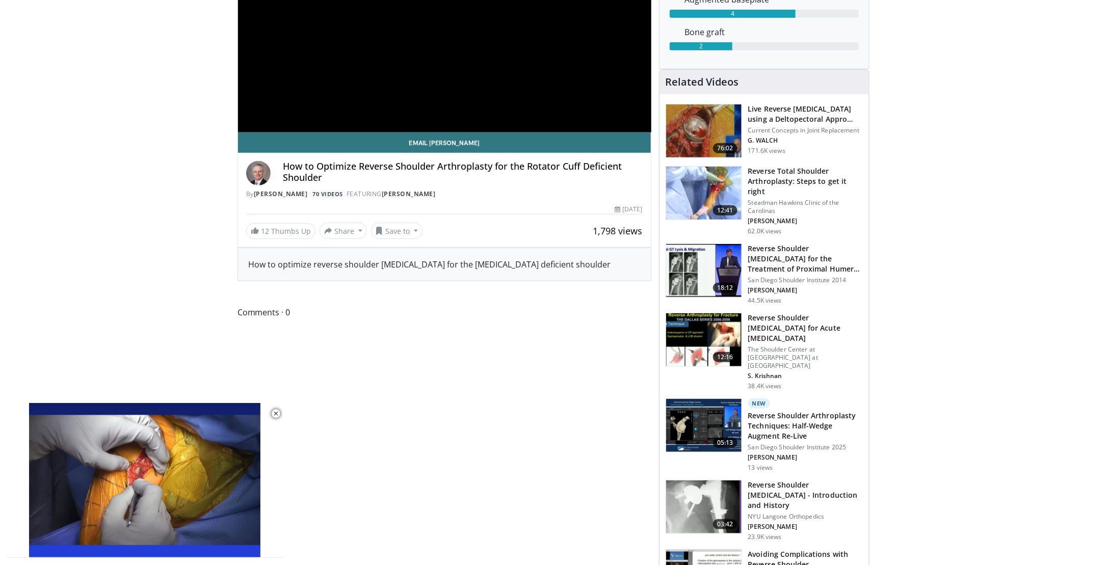
scroll to position [204, 0]
click at [834, 410] on h3 "Reverse Shoulder Arthroplasty Techniques: Half-Wedge Augment Re-Live" at bounding box center [805, 425] width 115 height 31
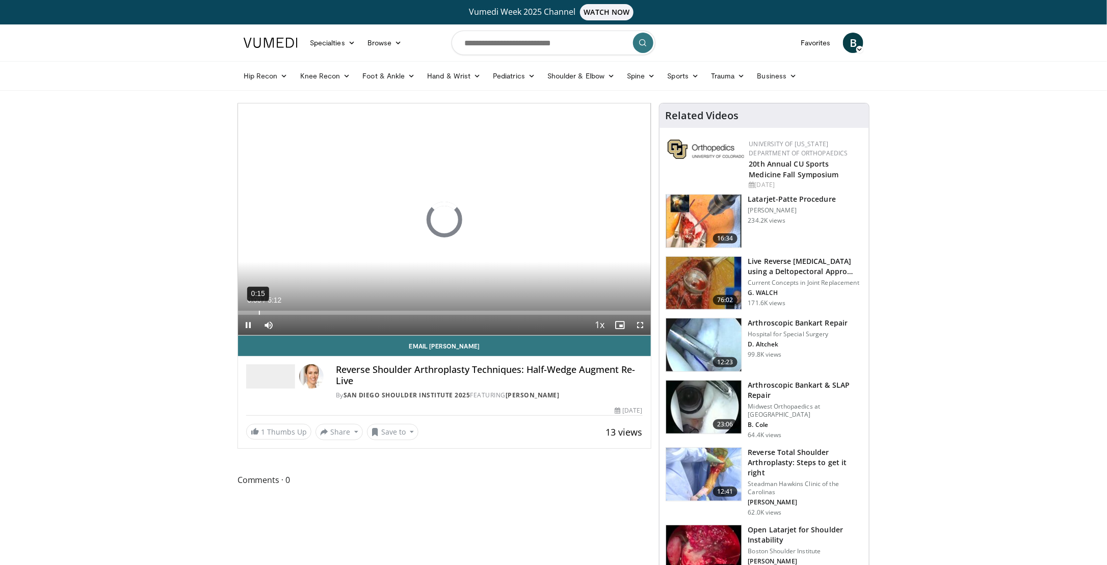
click at [259, 313] on div "0:15" at bounding box center [259, 313] width 1 height 4
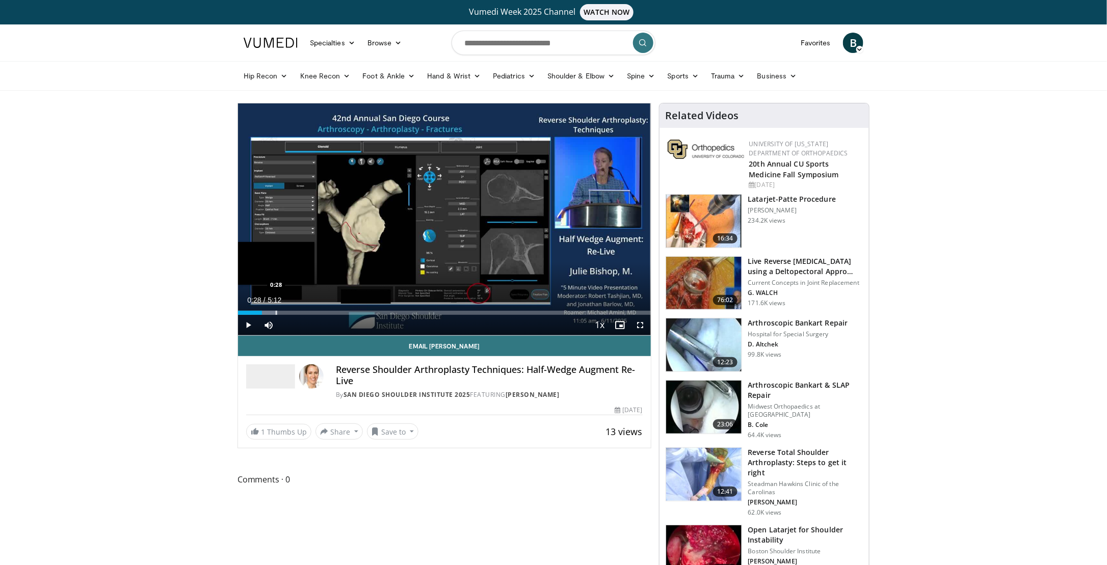
click at [276, 313] on div "Progress Bar" at bounding box center [276, 313] width 1 height 4
click at [324, 312] on div "Progress Bar" at bounding box center [324, 313] width 1 height 4
click at [350, 311] on div "Progress Bar" at bounding box center [349, 313] width 1 height 4
click at [394, 309] on div "Loaded : 28.81% 1:25 1:58" at bounding box center [444, 310] width 413 height 10
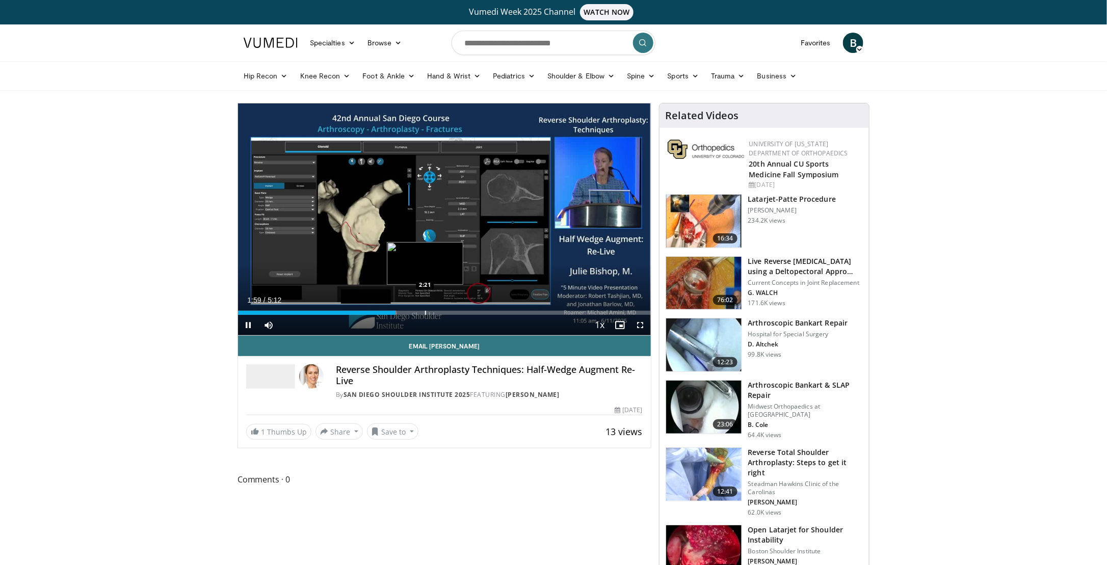
click at [425, 312] on div "Progress Bar" at bounding box center [425, 313] width 1 height 4
click at [451, 312] on div "Progress Bar" at bounding box center [451, 313] width 1 height 4
click at [481, 311] on div "Loaded : 72.93% 2:46 3:04" at bounding box center [444, 313] width 413 height 4
click at [504, 311] on div "Progress Bar" at bounding box center [504, 313] width 1 height 4
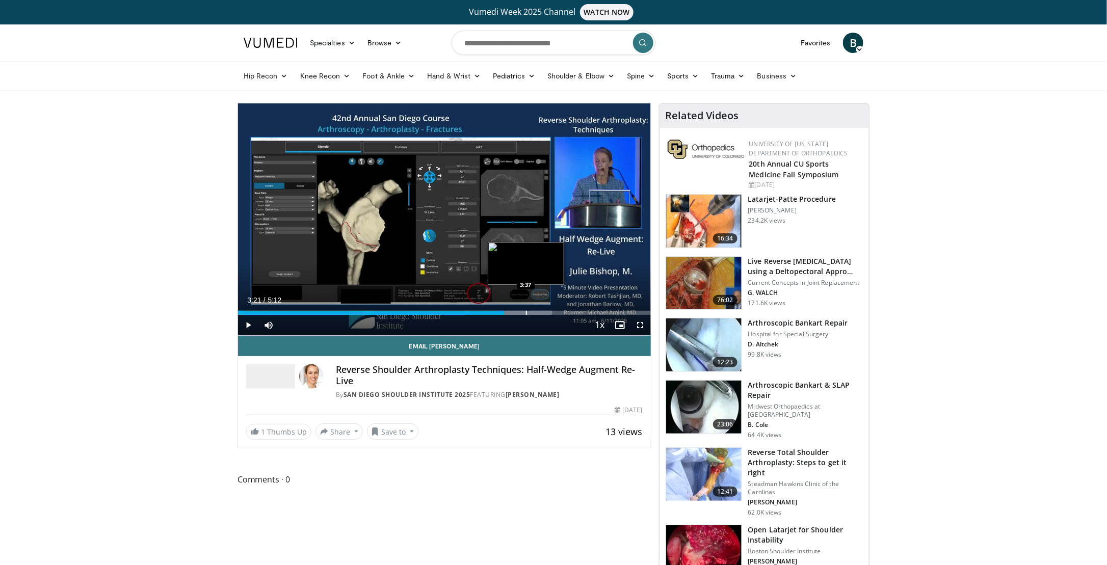
click at [526, 311] on div "Progress Bar" at bounding box center [526, 313] width 1 height 4
click at [549, 315] on div "Current Time 3:39 / Duration 5:12 Pause Skip Backward Skip Forward Mute Loaded …" at bounding box center [444, 325] width 413 height 20
click at [551, 312] on div "Progress Bar" at bounding box center [551, 313] width 1 height 4
click at [575, 312] on div "Progress Bar" at bounding box center [565, 313] width 105 height 4
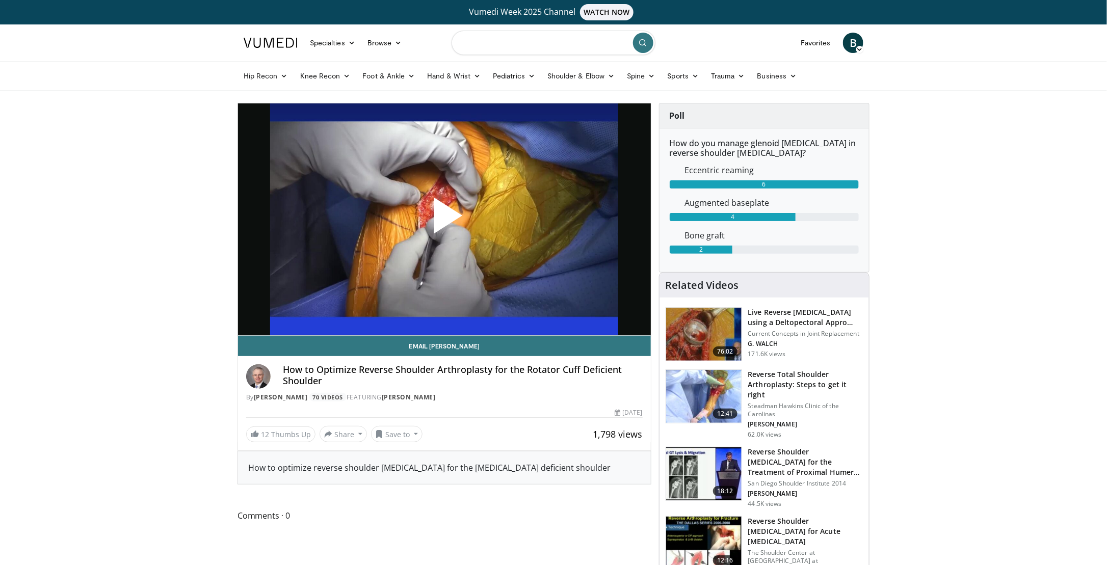
click at [513, 45] on input "Search topics, interventions" at bounding box center [554, 43] width 204 height 24
type input "**********"
